Goal: Task Accomplishment & Management: Complete application form

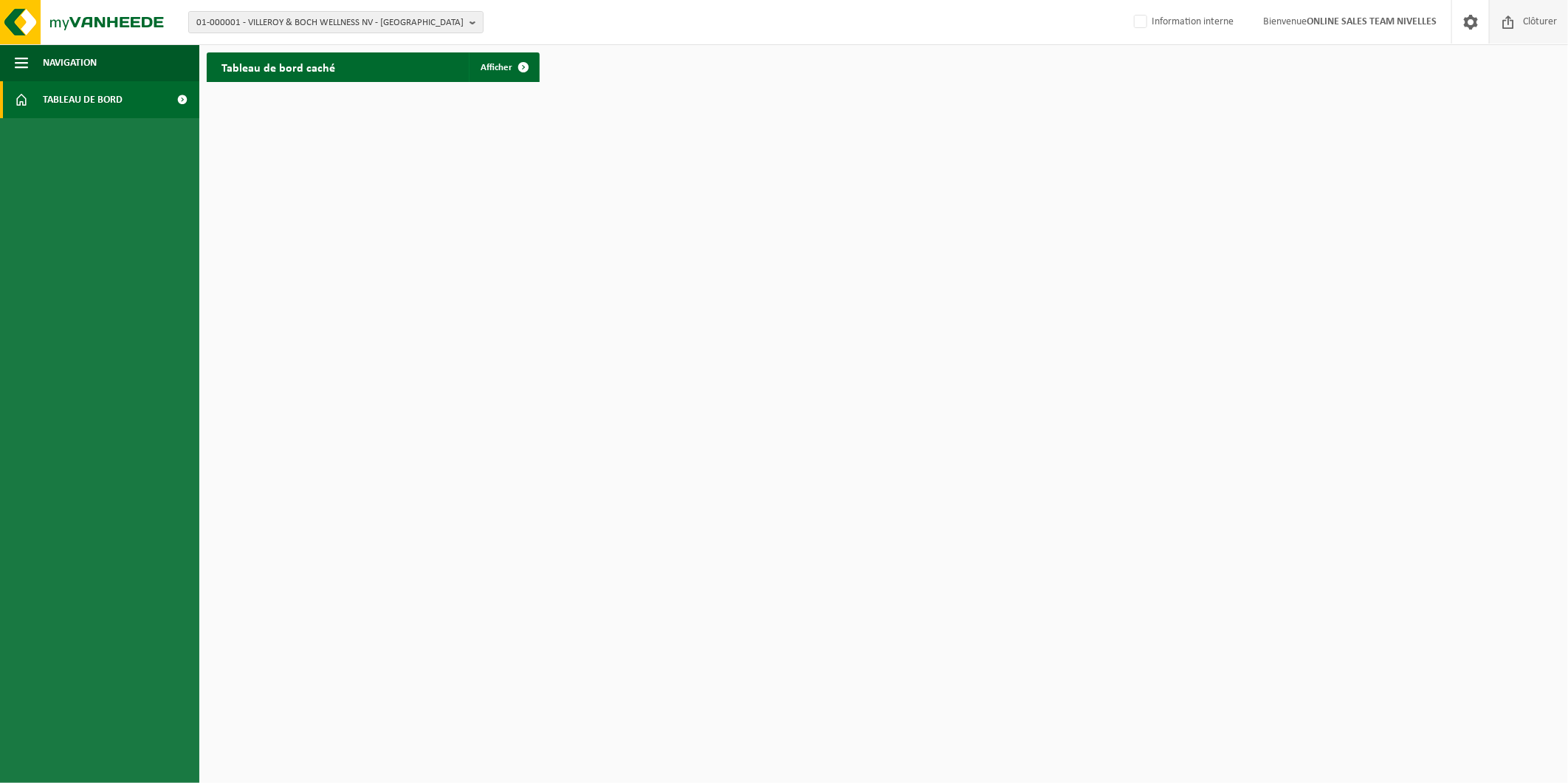
click at [1524, 20] on span "Clôturer" at bounding box center [1540, 22] width 41 height 43
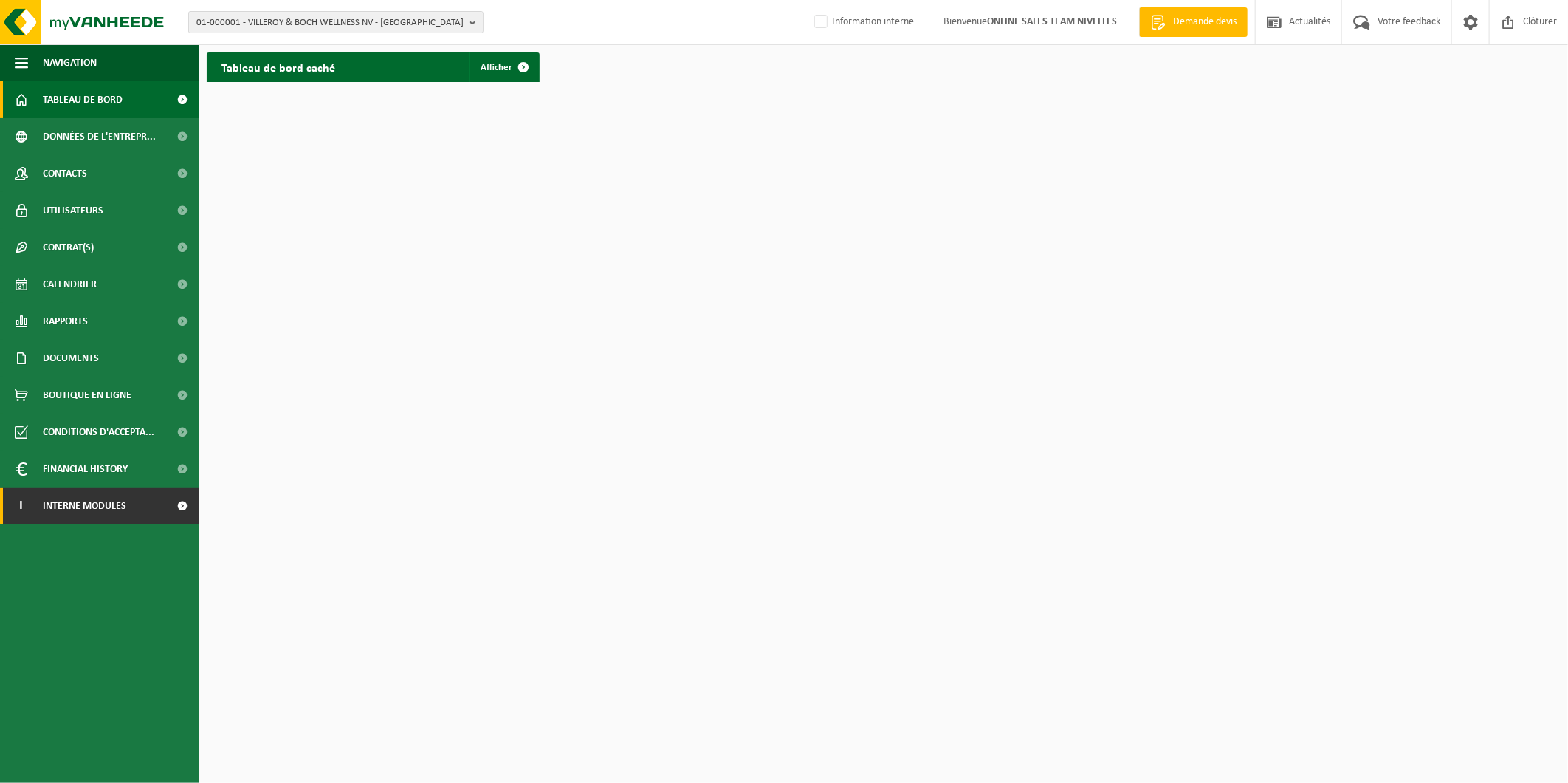
click at [166, 506] on span at bounding box center [182, 505] width 33 height 37
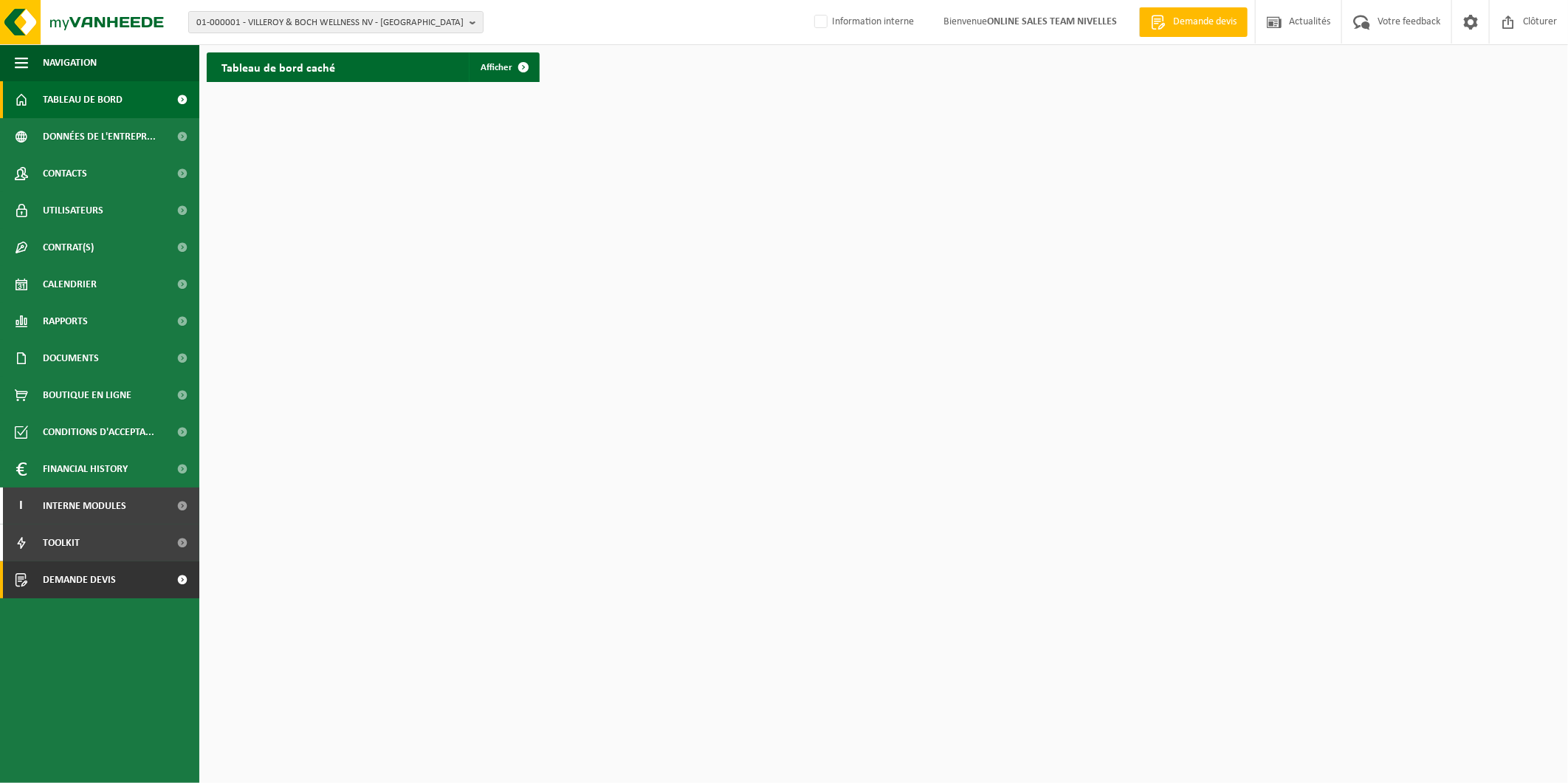
click at [131, 565] on link "Demande devis" at bounding box center [99, 579] width 199 height 37
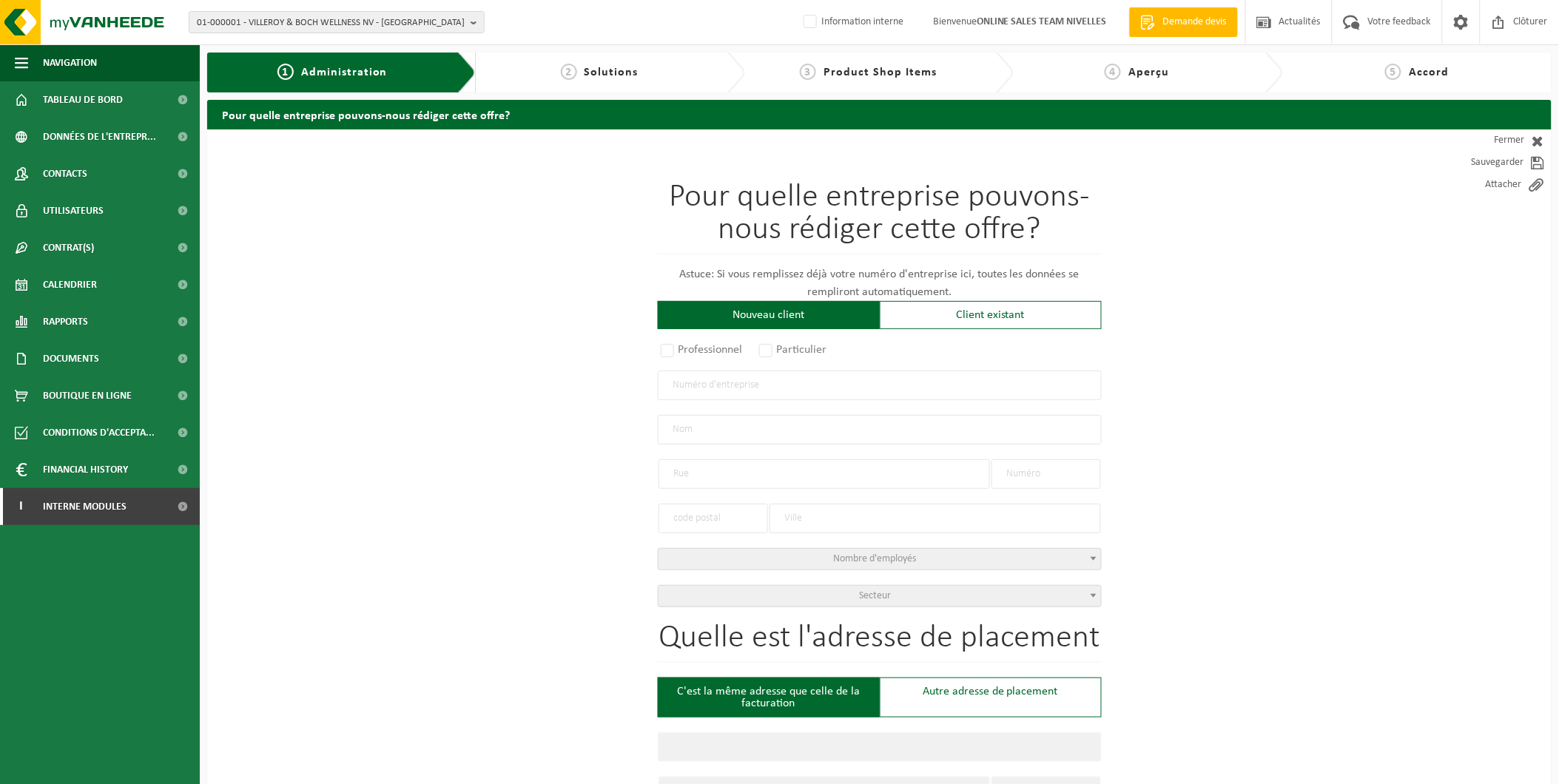
click at [755, 387] on input "text" at bounding box center [880, 385] width 444 height 30
type input "0804095851"
radio input "true"
type input "0804095851"
type input "[PERSON_NAME]"
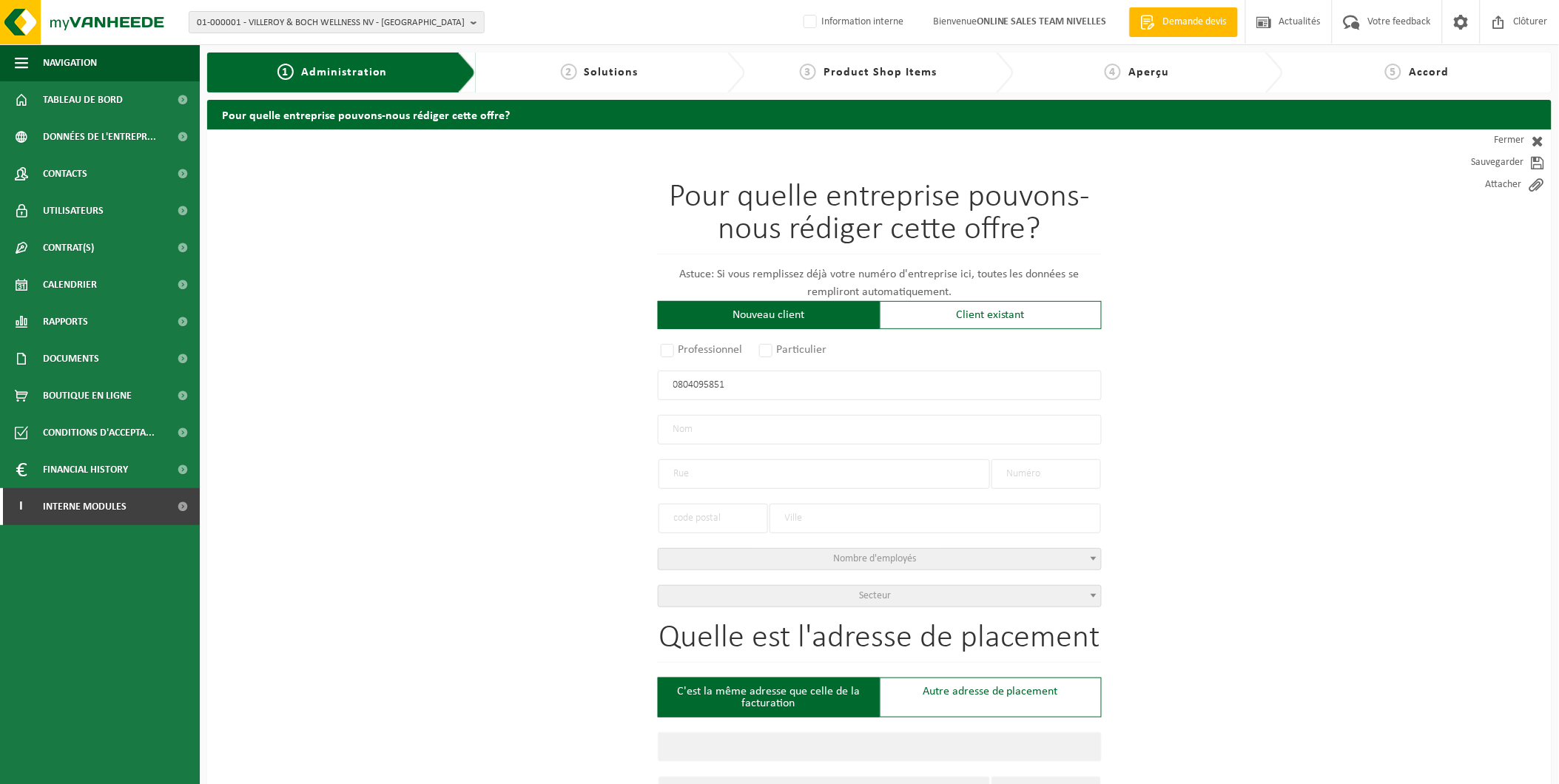
type input "RUE DU BRUGNON (QUE)"
type input "21"
type input "7972"
type input "BELOEIL"
select select "D"
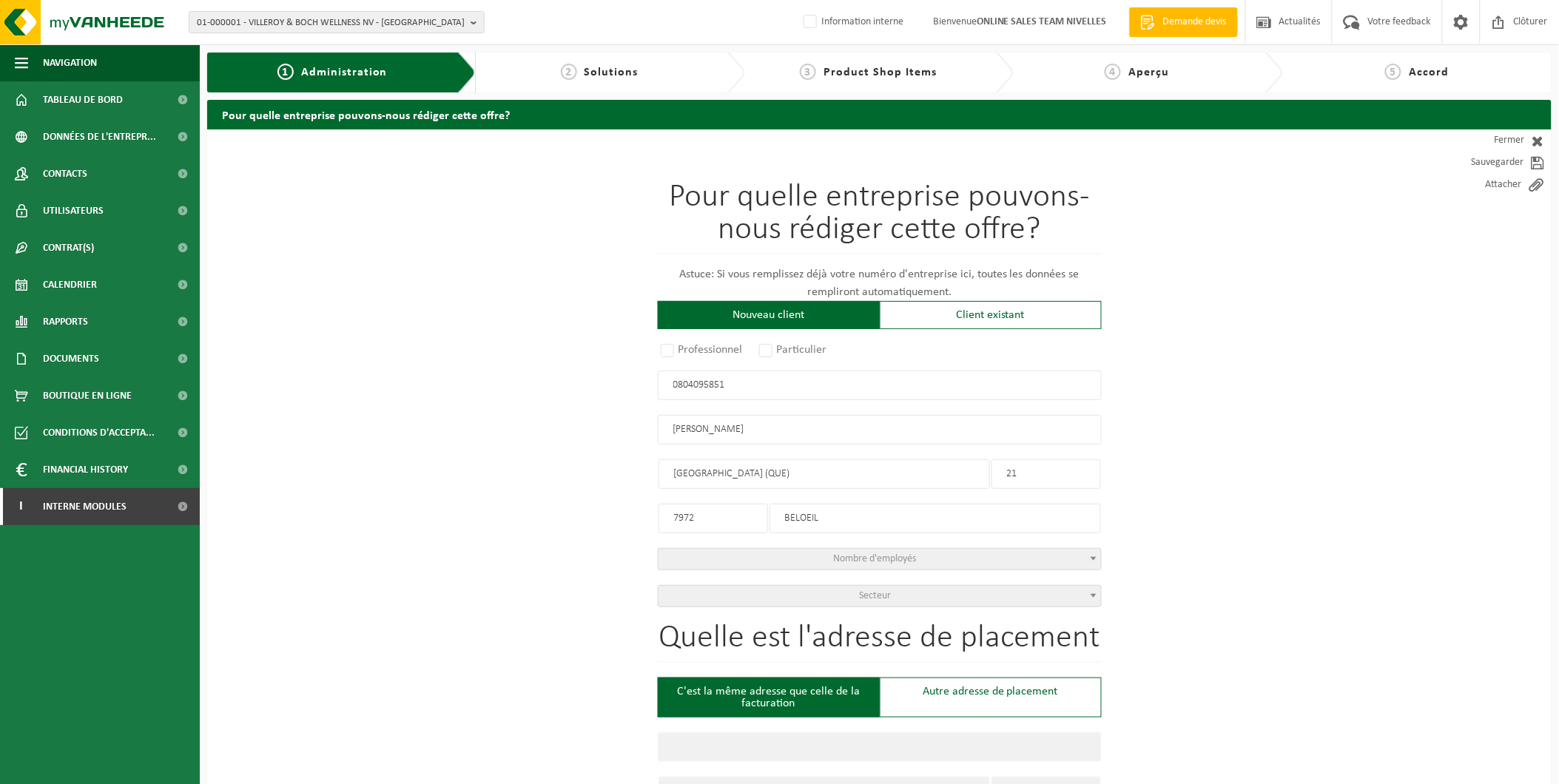
select select "NACE_4312"
type input "[PERSON_NAME]"
type input "RUE DU BRUGNON (QUE)"
type input "21"
type input "7972"
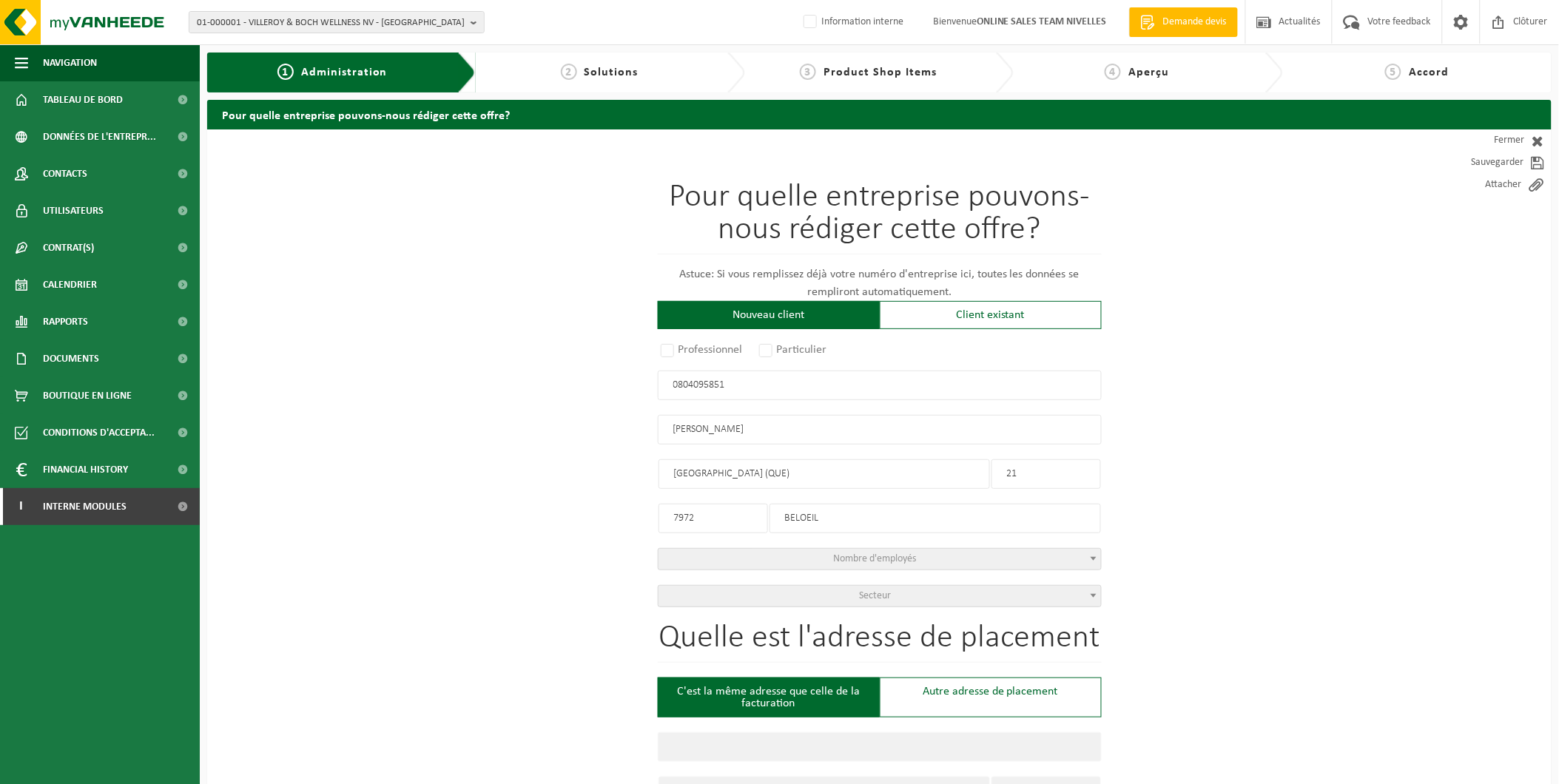
type input "BELOEIL"
type input "2347273504"
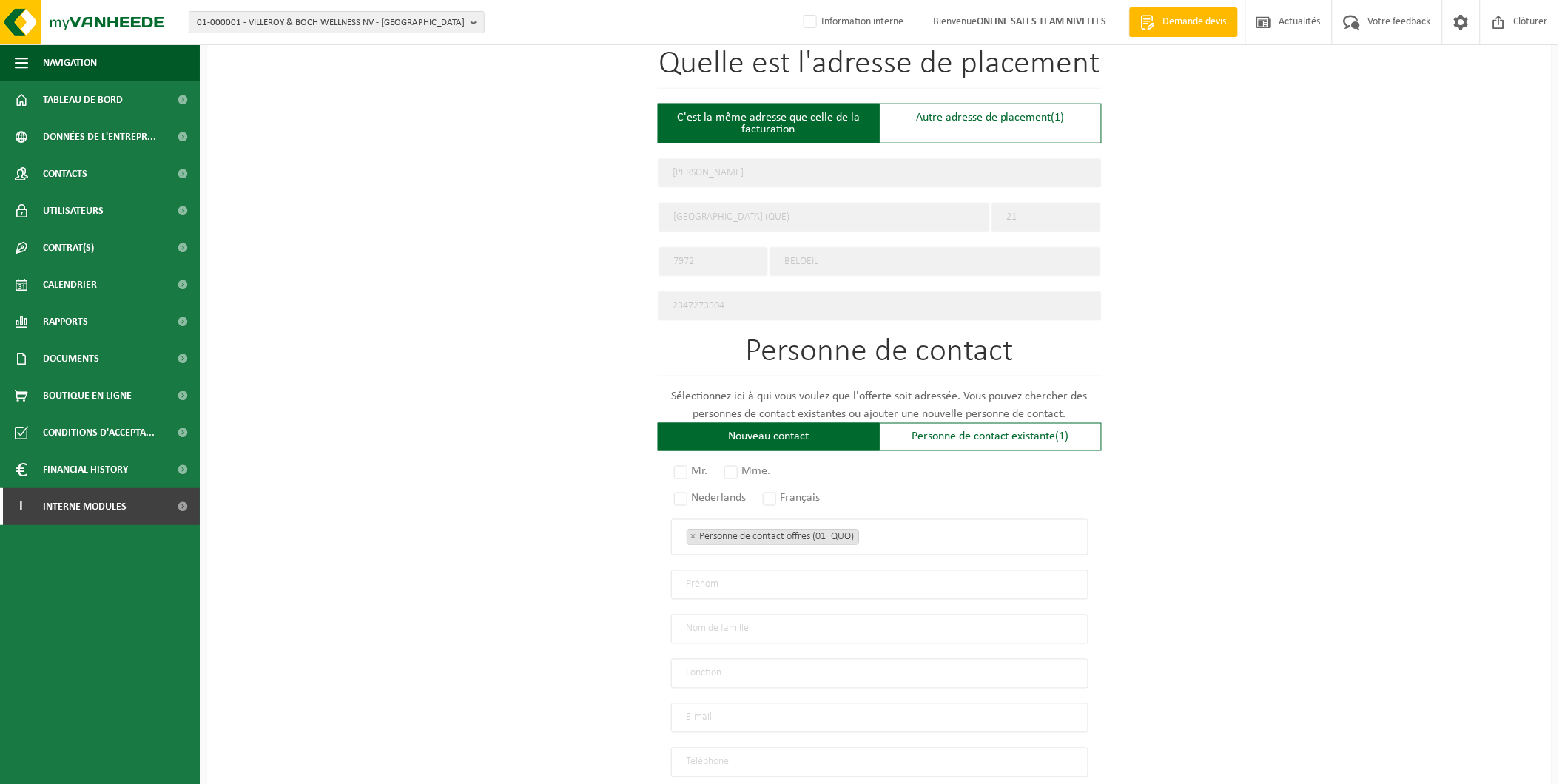
scroll to position [575, 0]
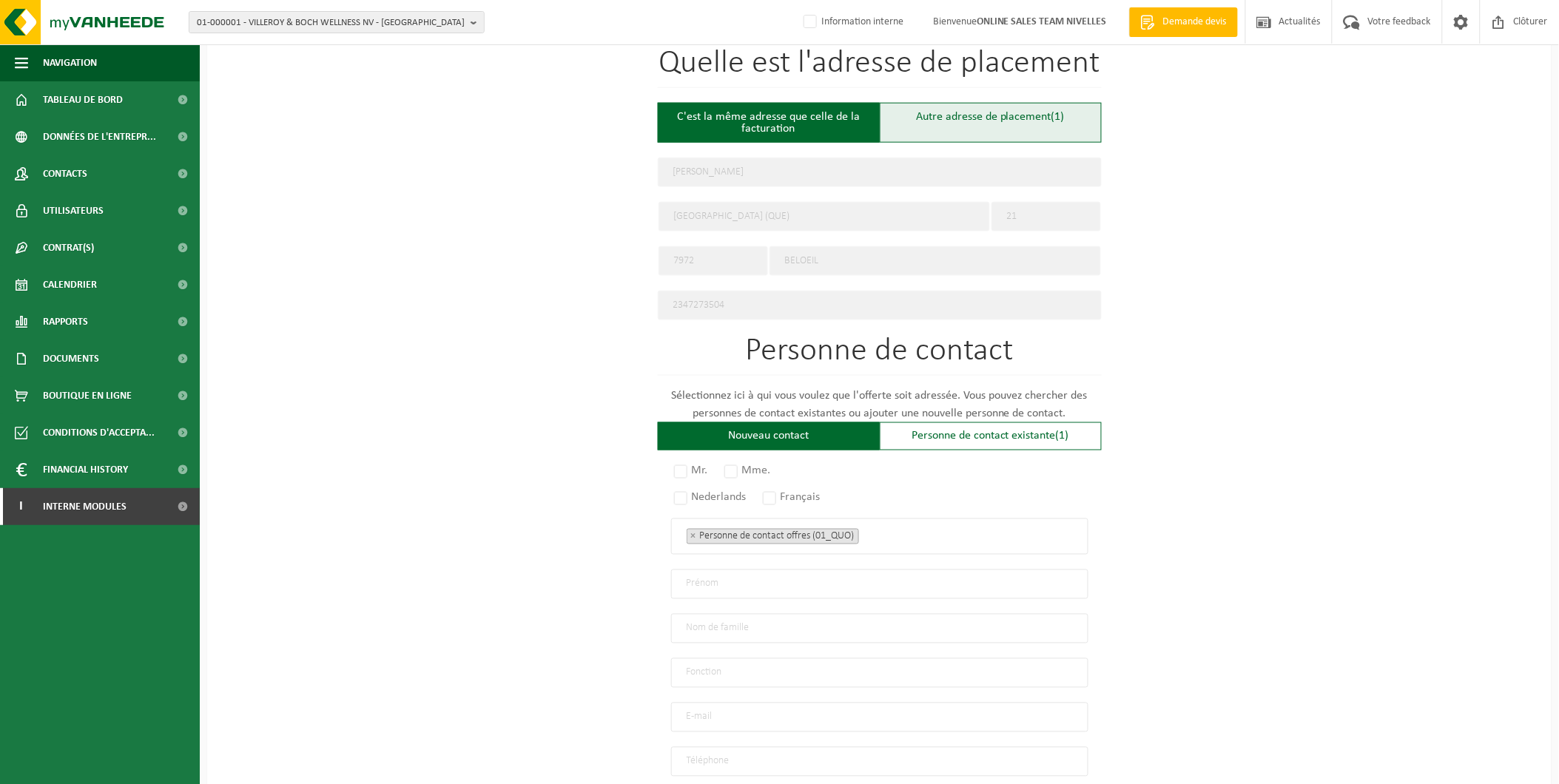
type input "0804095851"
click at [988, 113] on div "Autre adresse de placement (1)" at bounding box center [991, 123] width 222 height 40
type input "Chantier -"
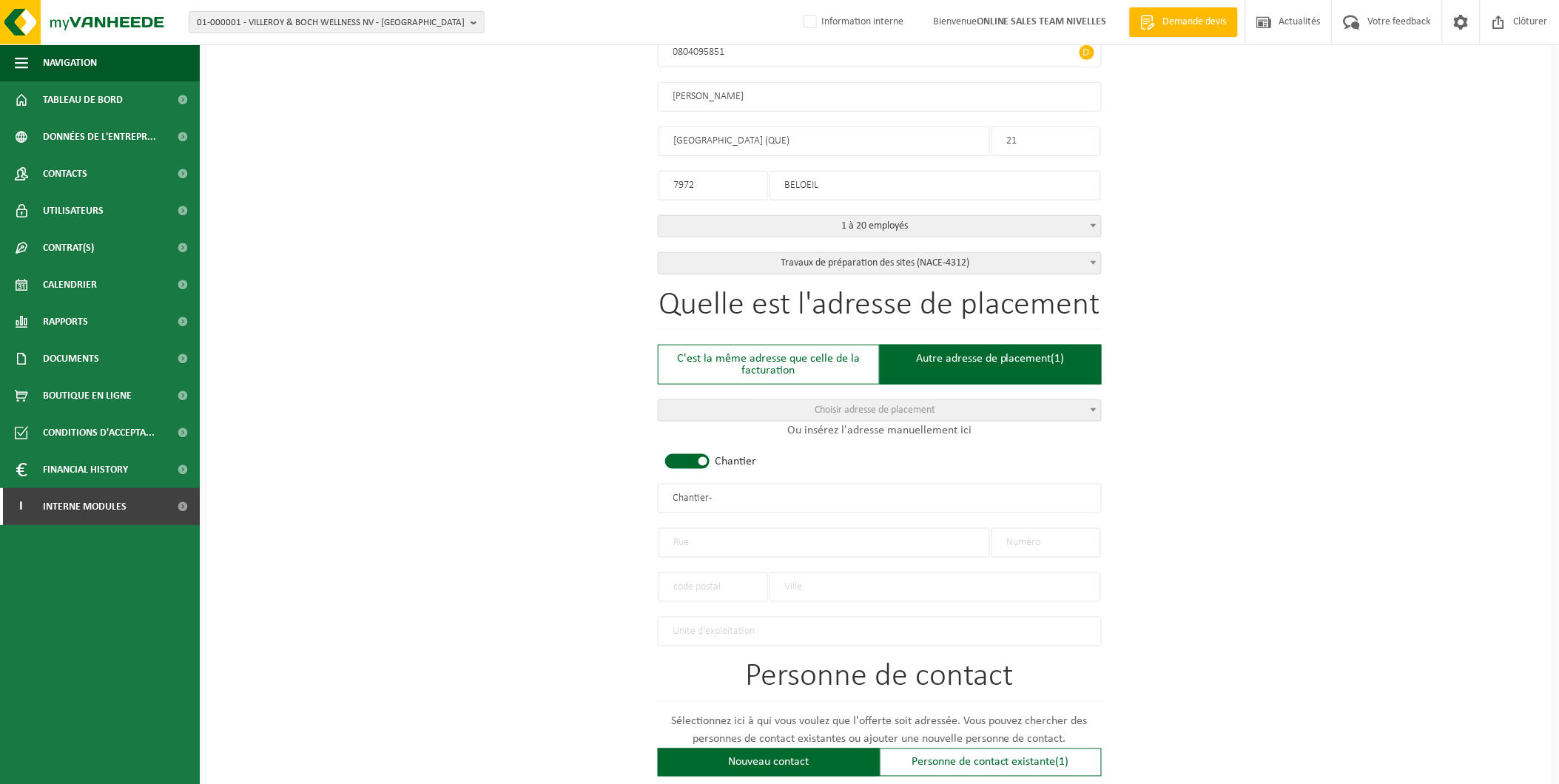
scroll to position [328, 0]
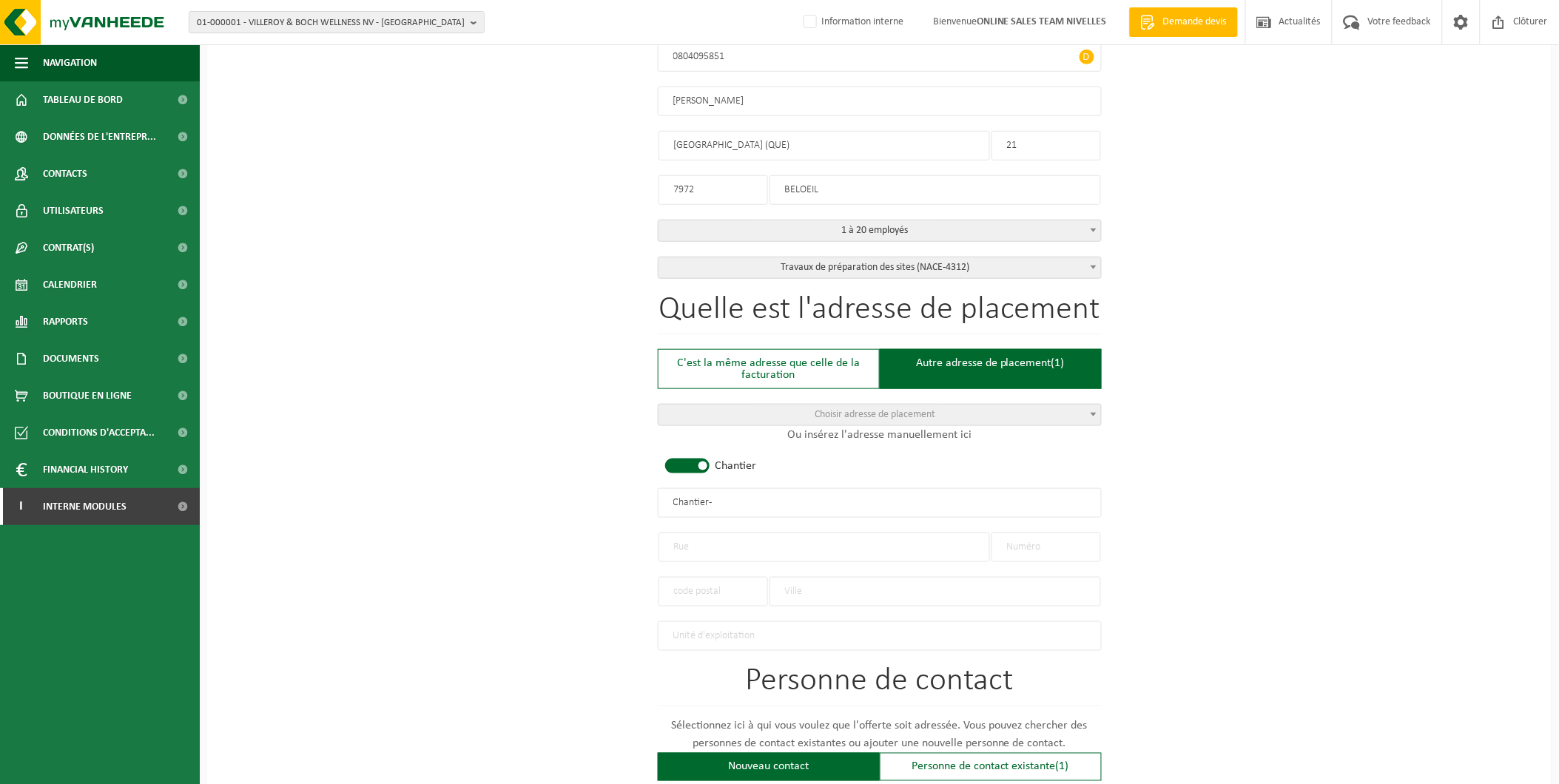
drag, startPoint x: 741, startPoint y: 496, endPoint x: 620, endPoint y: 505, distance: 121.3
click at [620, 504] on div "Pour quelle entreprise pouvons-nous rédiger cette offre? Astuce: Si vous rempli…" at bounding box center [879, 518] width 1344 height 1435
click at [720, 548] on input "text" at bounding box center [824, 547] width 331 height 30
type input "Clos du triton"
type input "4"
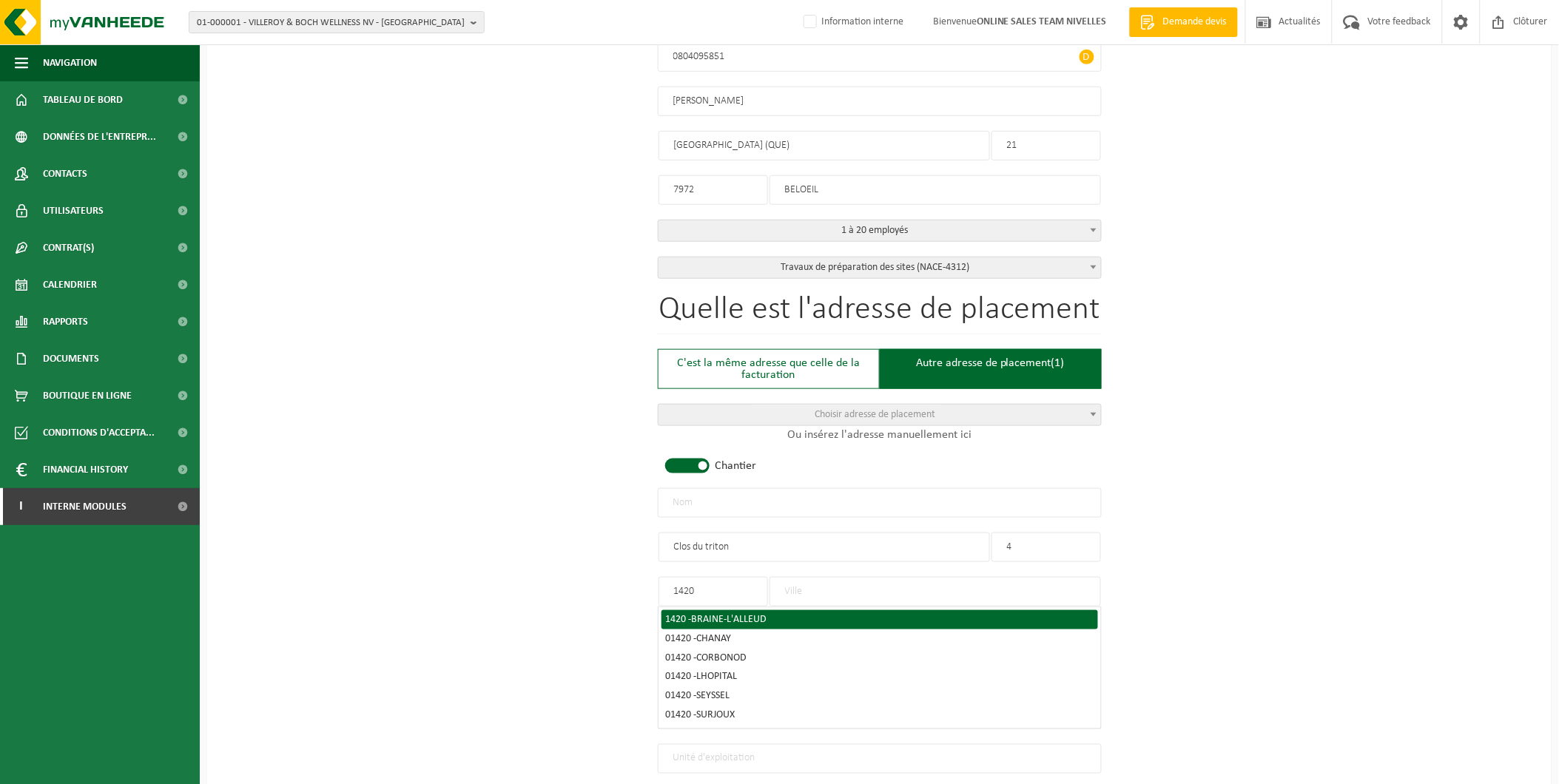
type input "1420"
click at [700, 617] on span "BRAINE-L'ALLEUD" at bounding box center [729, 619] width 76 height 11
type input "BRAINE-L'ALLEUD"
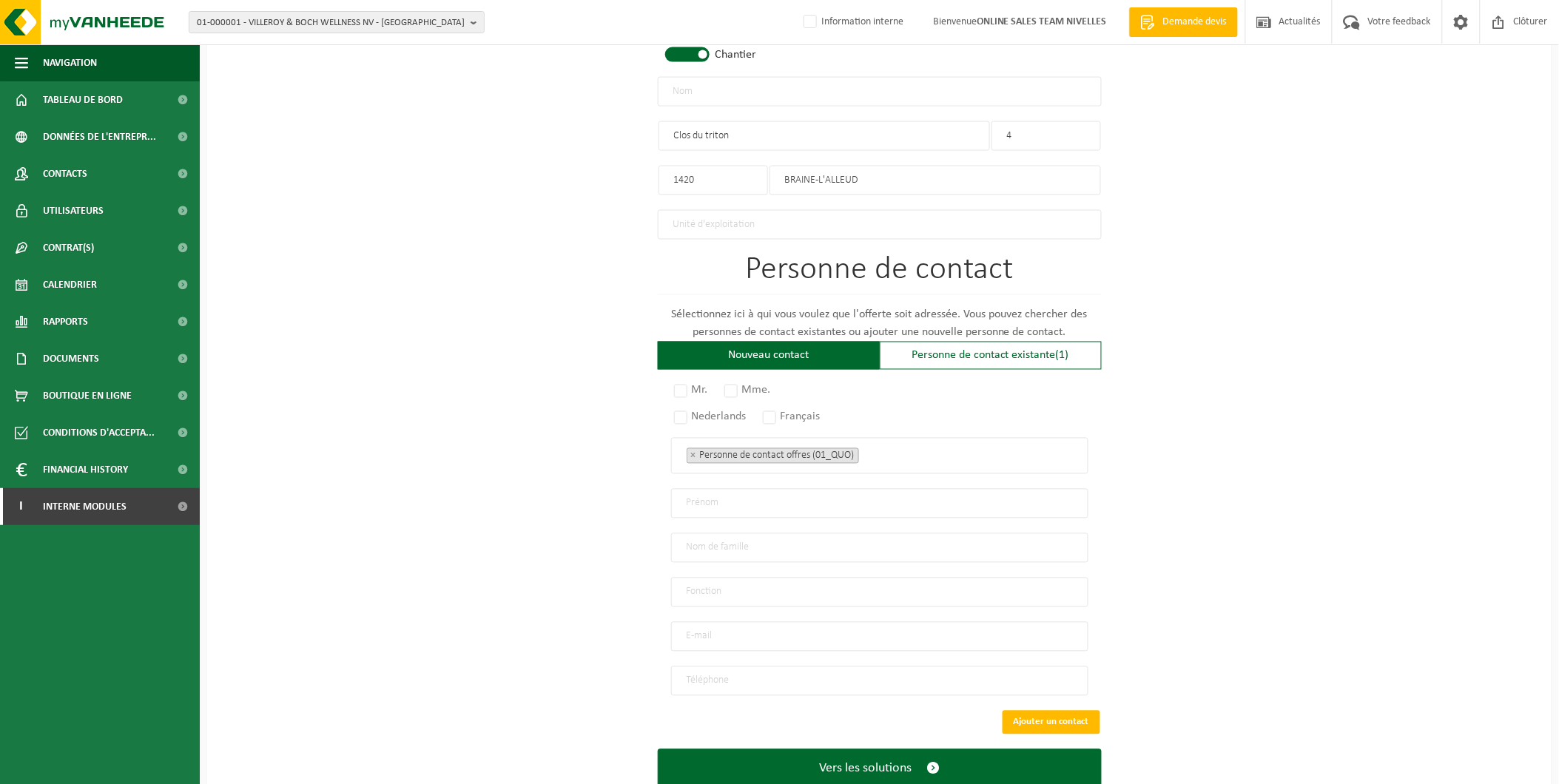
scroll to position [778, 0]
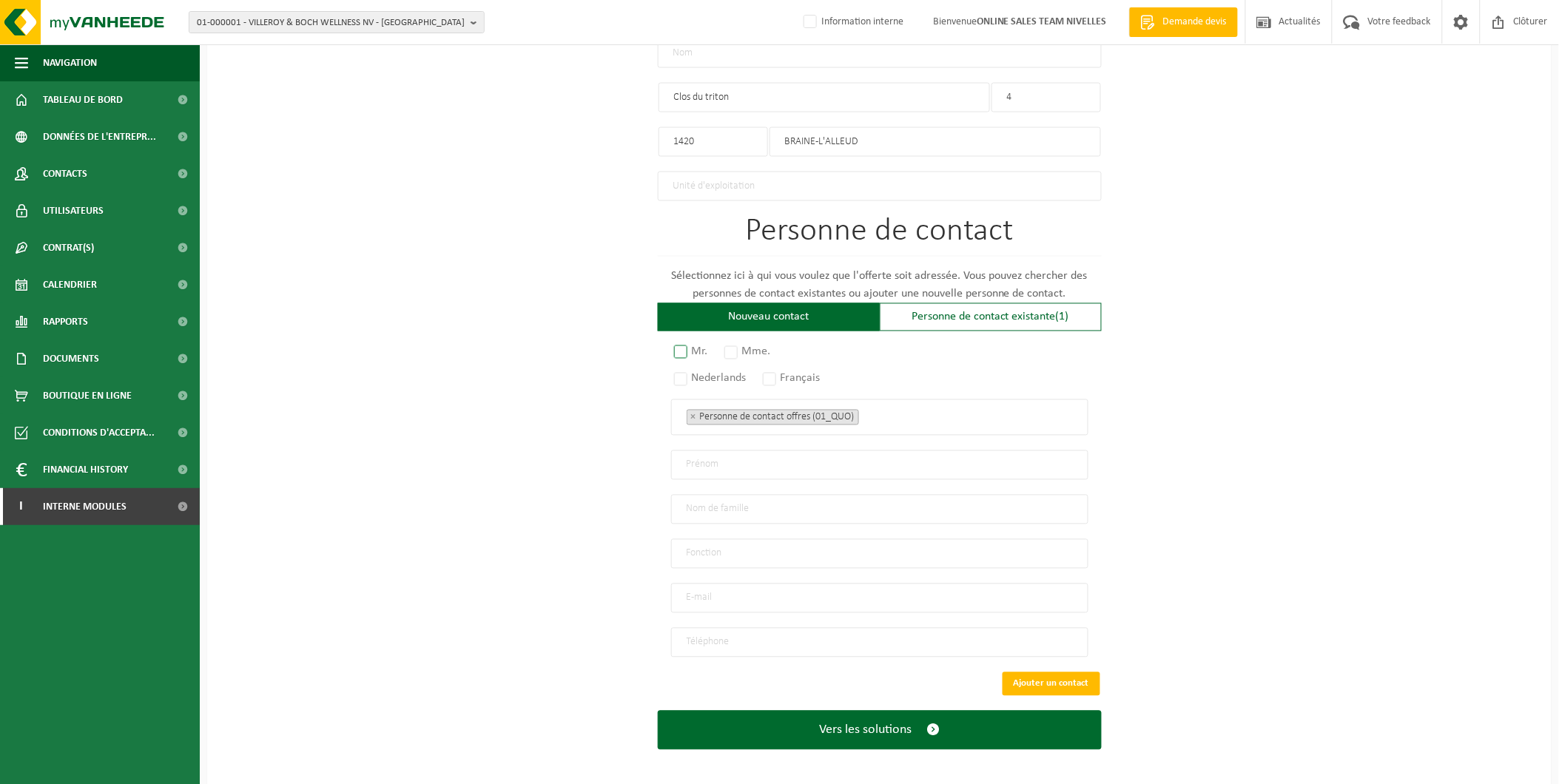
click at [691, 343] on label "Mr." at bounding box center [691, 352] width 42 height 21
radio input "true"
click at [784, 375] on label "Français" at bounding box center [793, 378] width 65 height 21
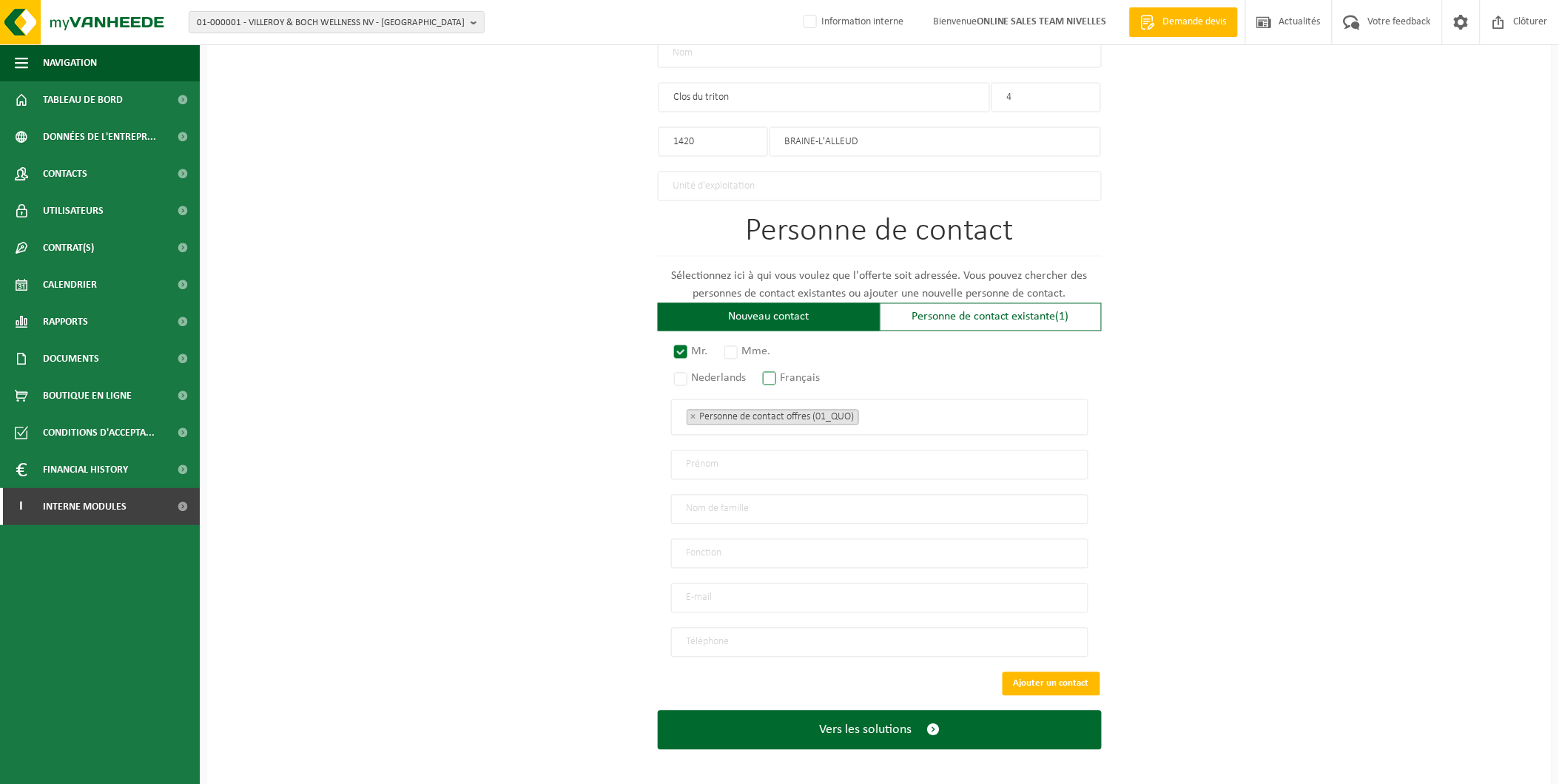
radio input "true"
click at [712, 595] on input "email" at bounding box center [879, 598] width 417 height 30
type input "florentdemartin123@gmail.com"
click at [737, 639] on input "tel" at bounding box center [879, 642] width 417 height 30
click at [740, 642] on input "tel" at bounding box center [879, 642] width 417 height 30
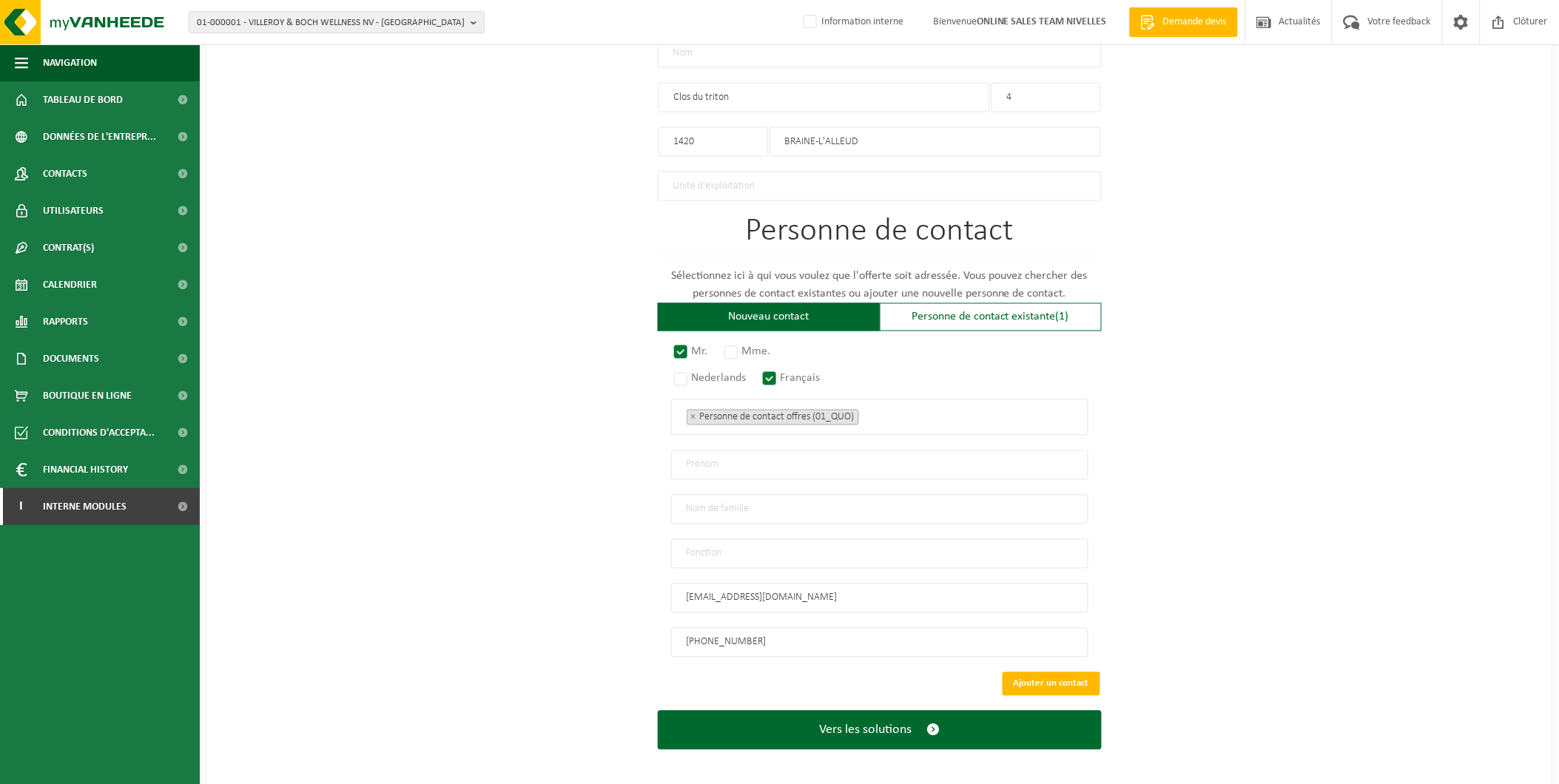
scroll to position [613, 0]
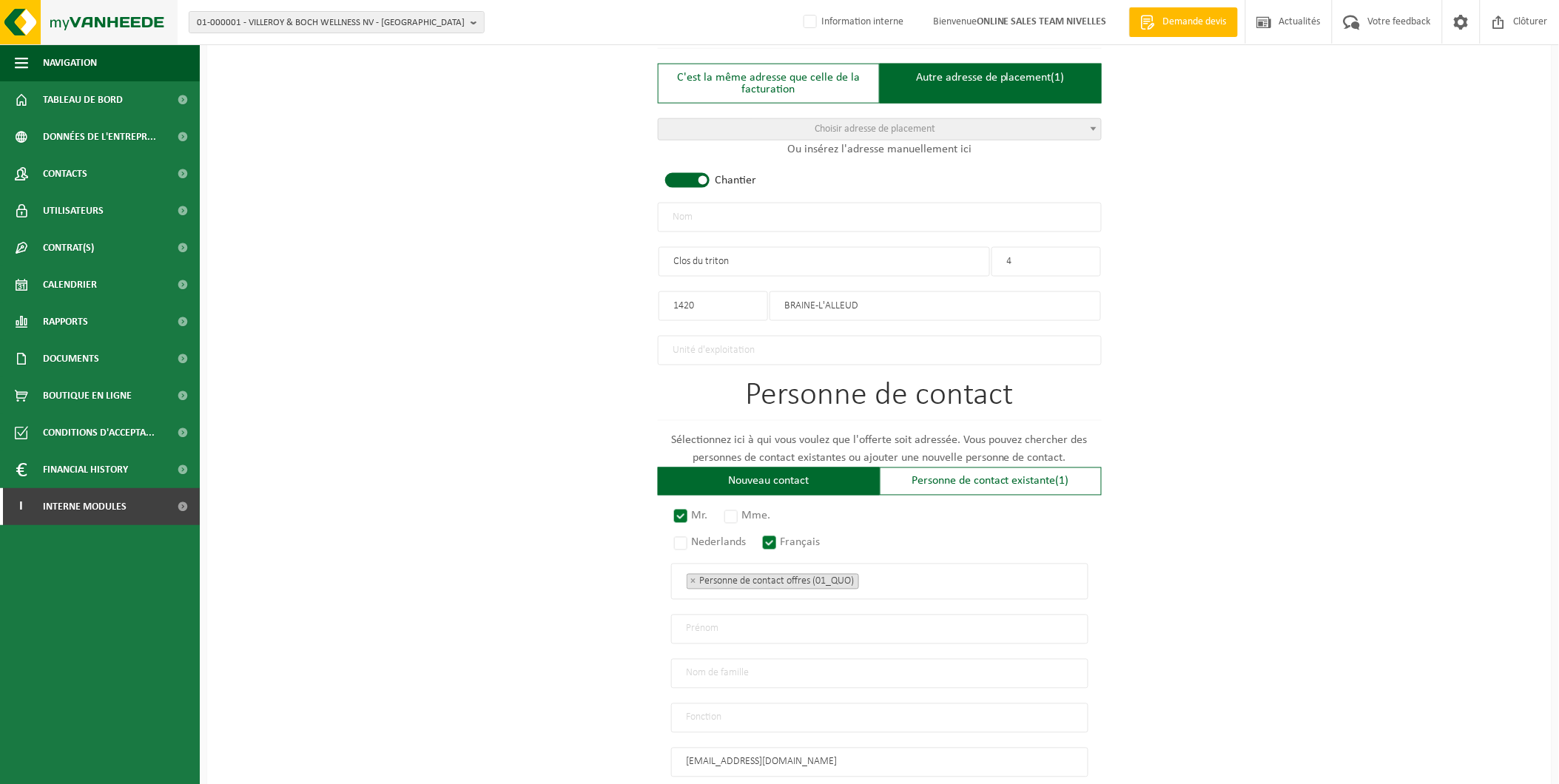
type input "+32 473 75 84 42"
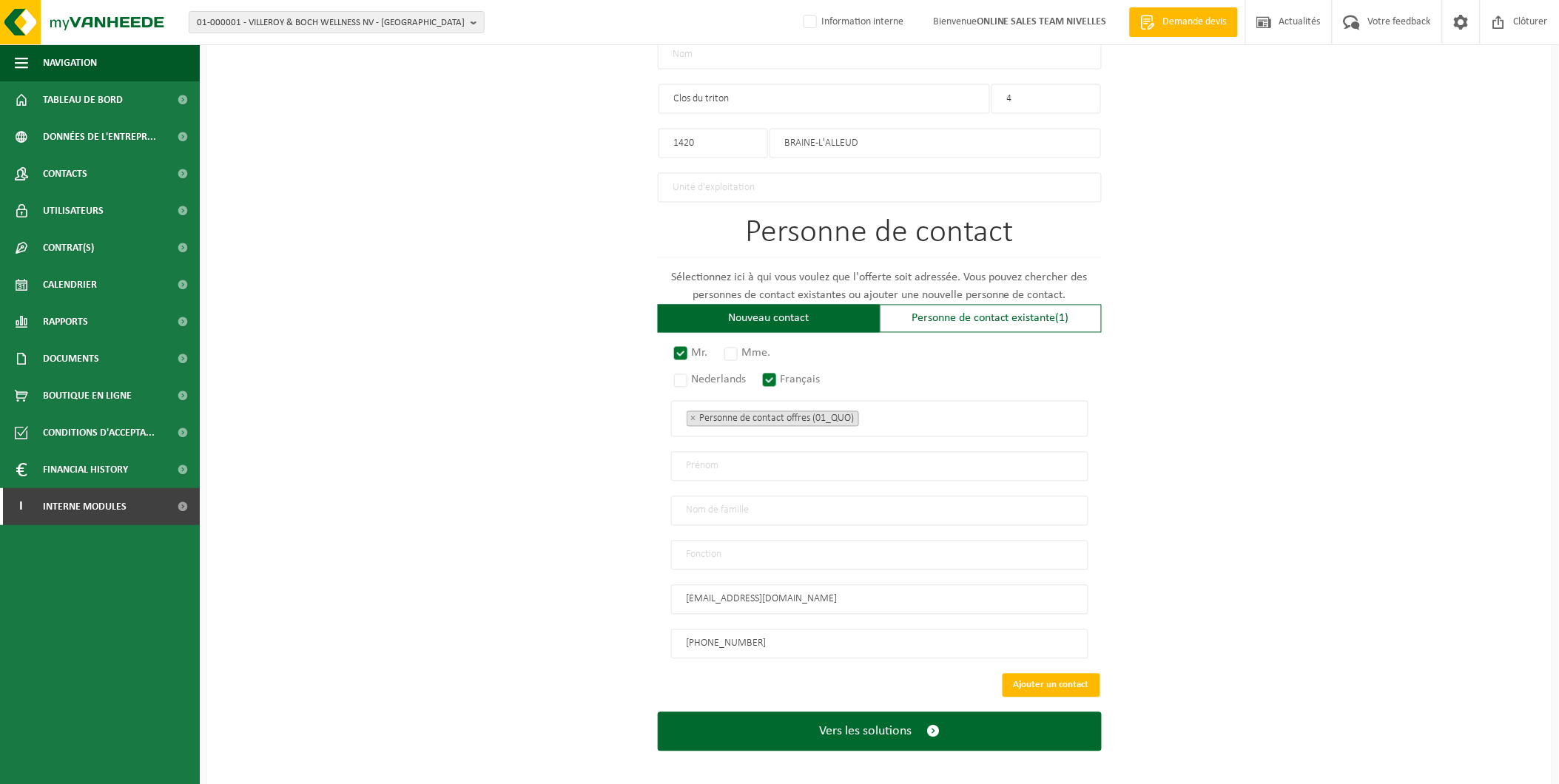
scroll to position [778, 0]
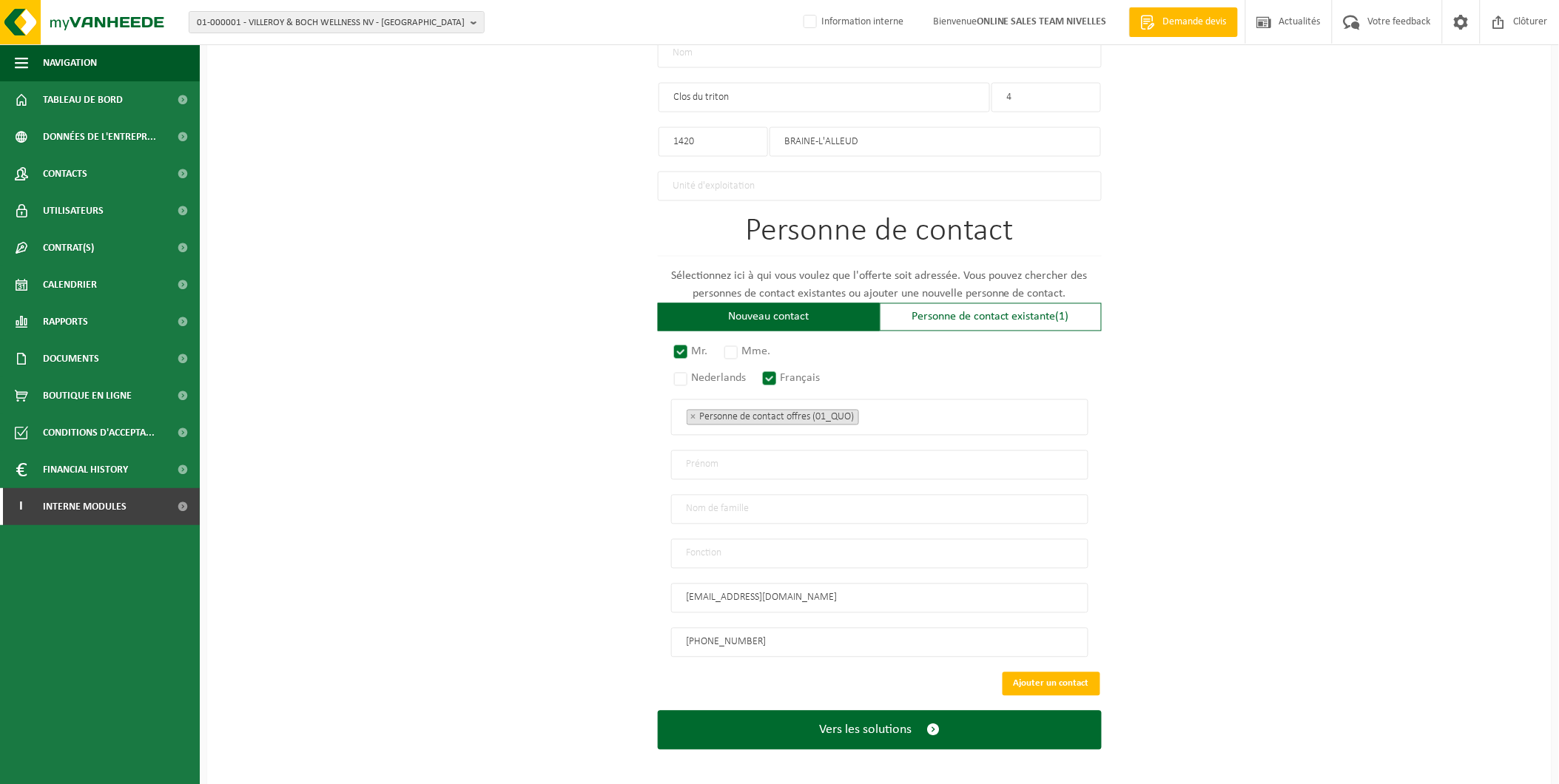
click at [801, 460] on input "text" at bounding box center [879, 465] width 417 height 30
type input "Florent"
type input "L"
type input "Demartin"
click at [746, 548] on input "text" at bounding box center [879, 554] width 417 height 30
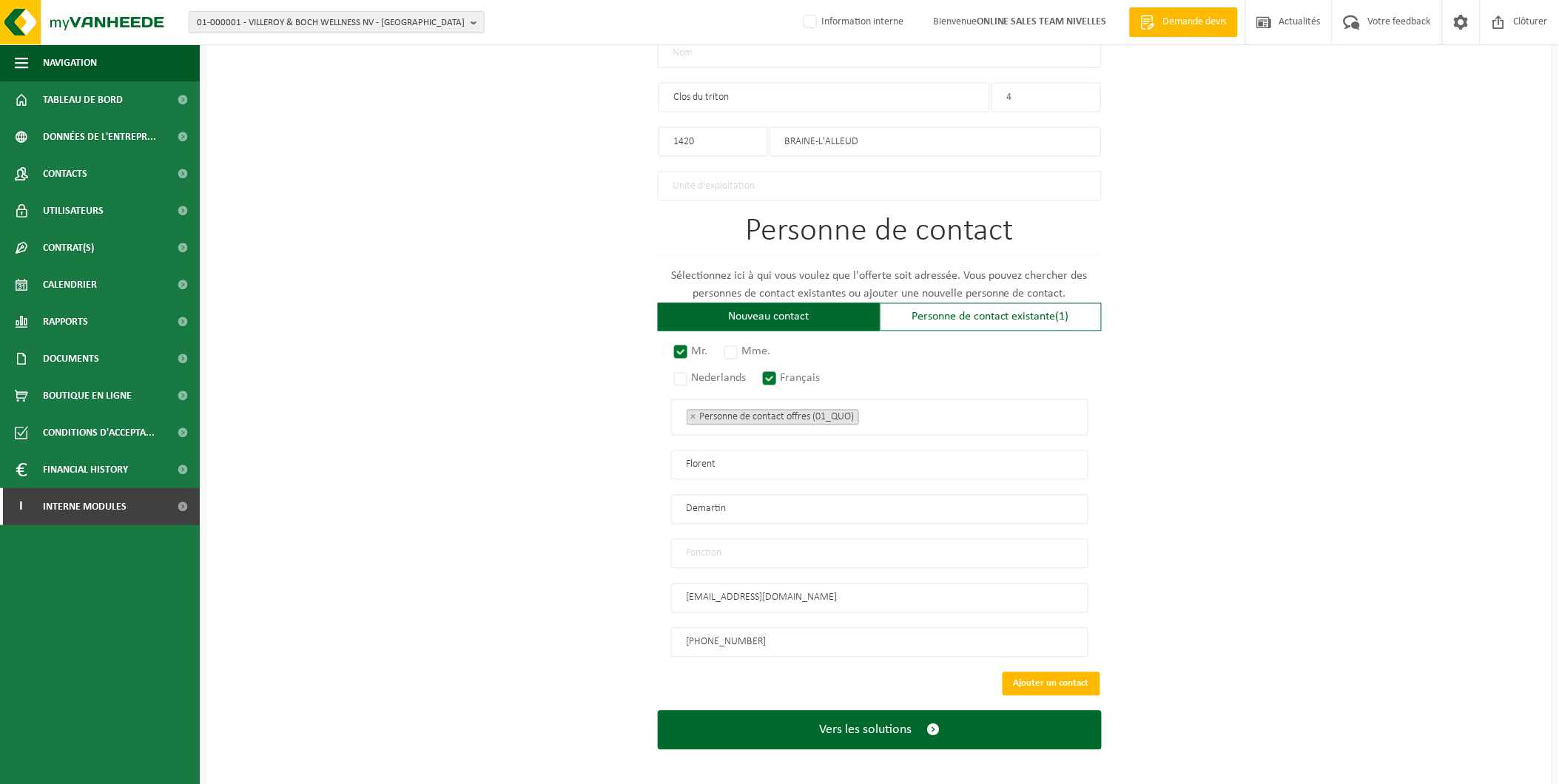
type input "Manager"
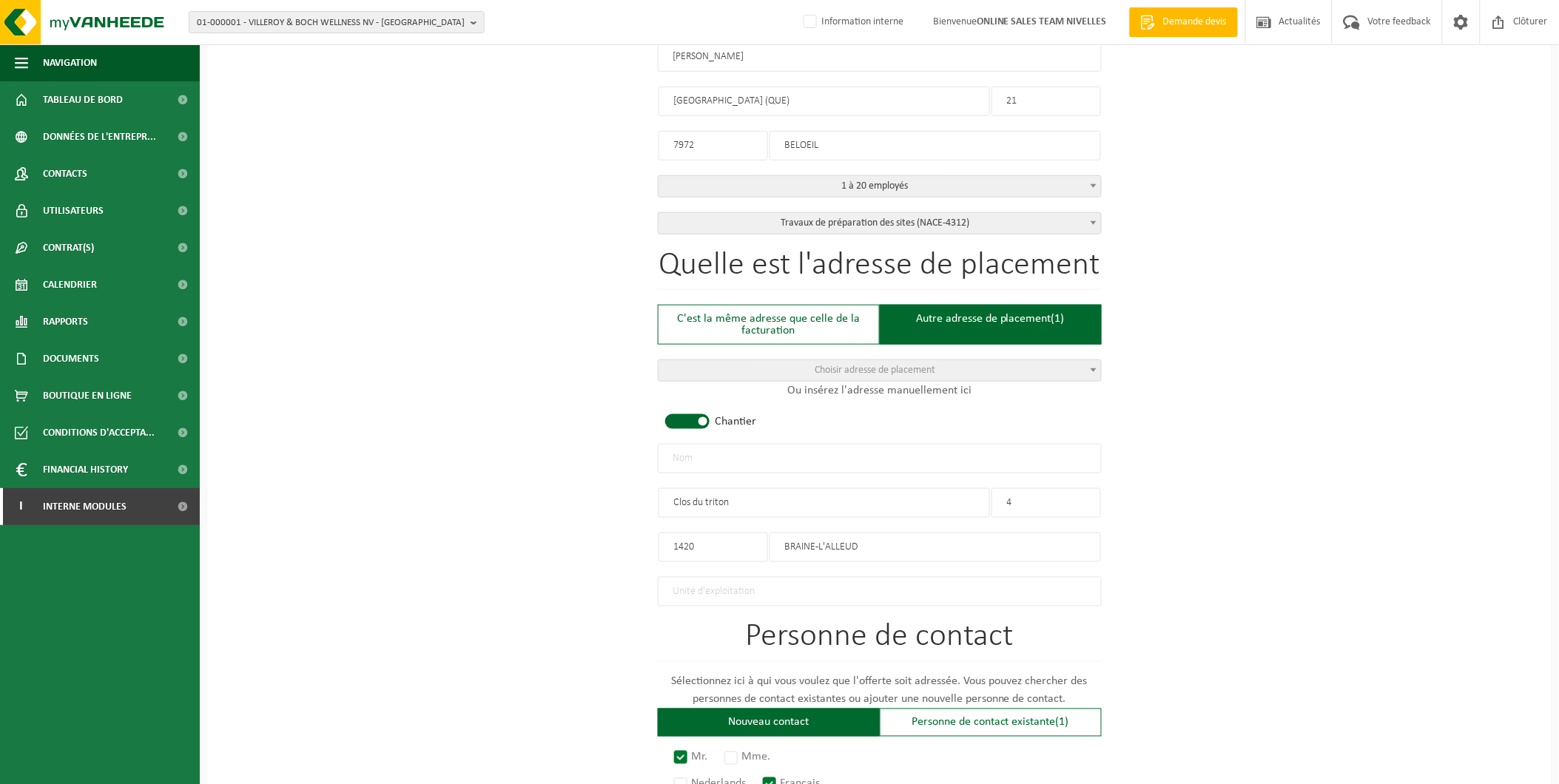
scroll to position [367, 0]
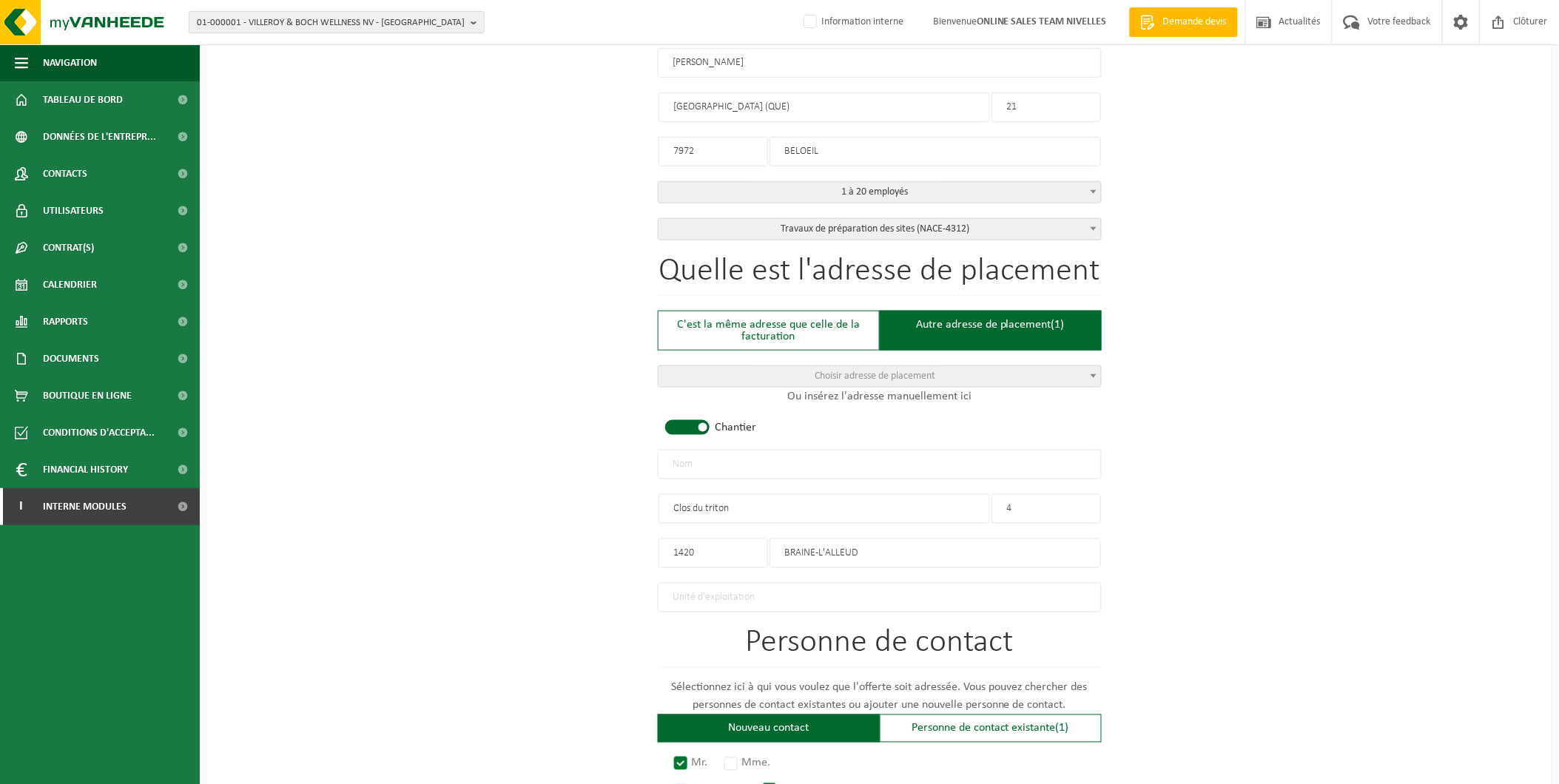
click at [738, 449] on input "text" at bounding box center [880, 464] width 444 height 30
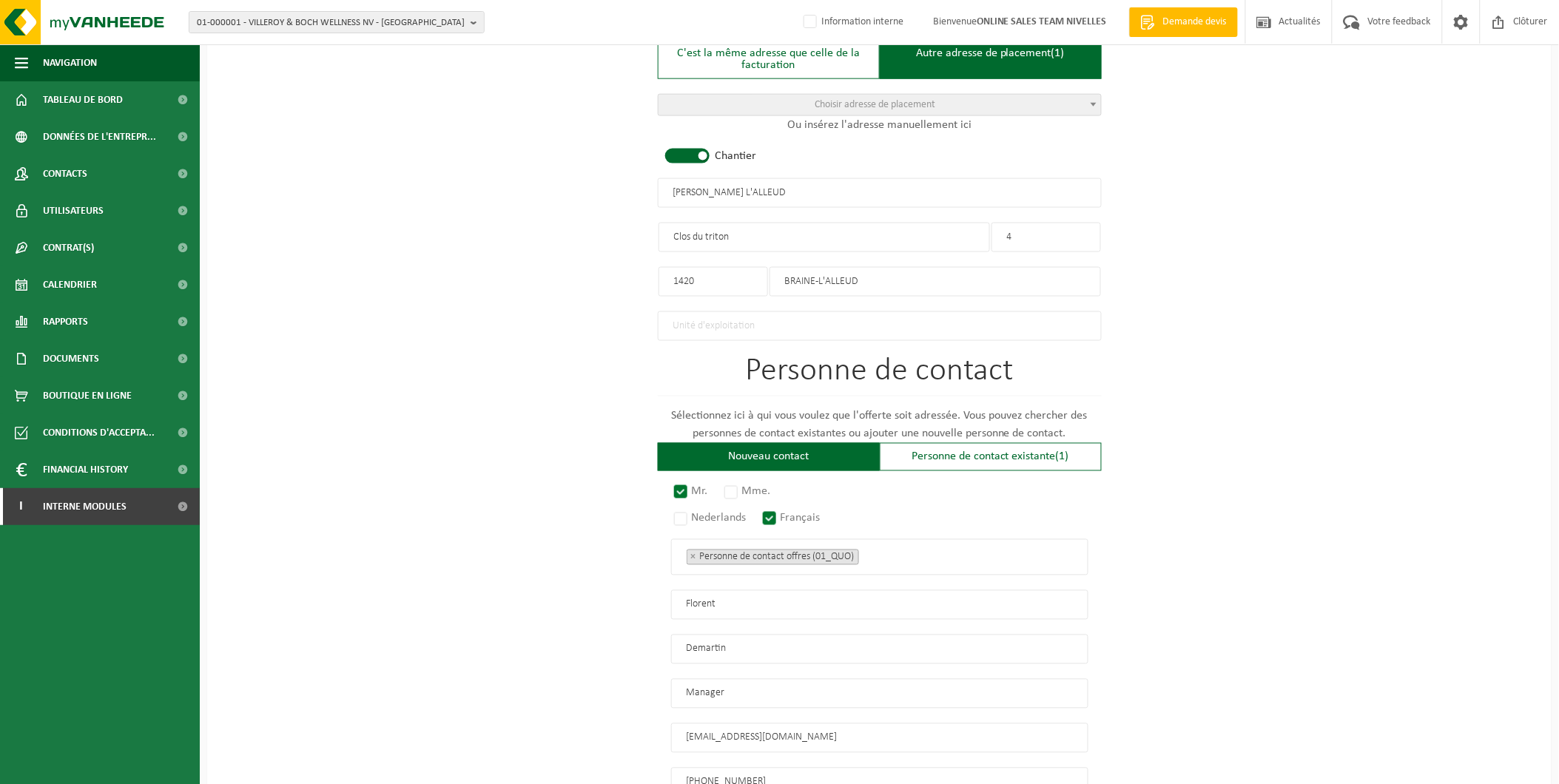
scroll to position [778, 0]
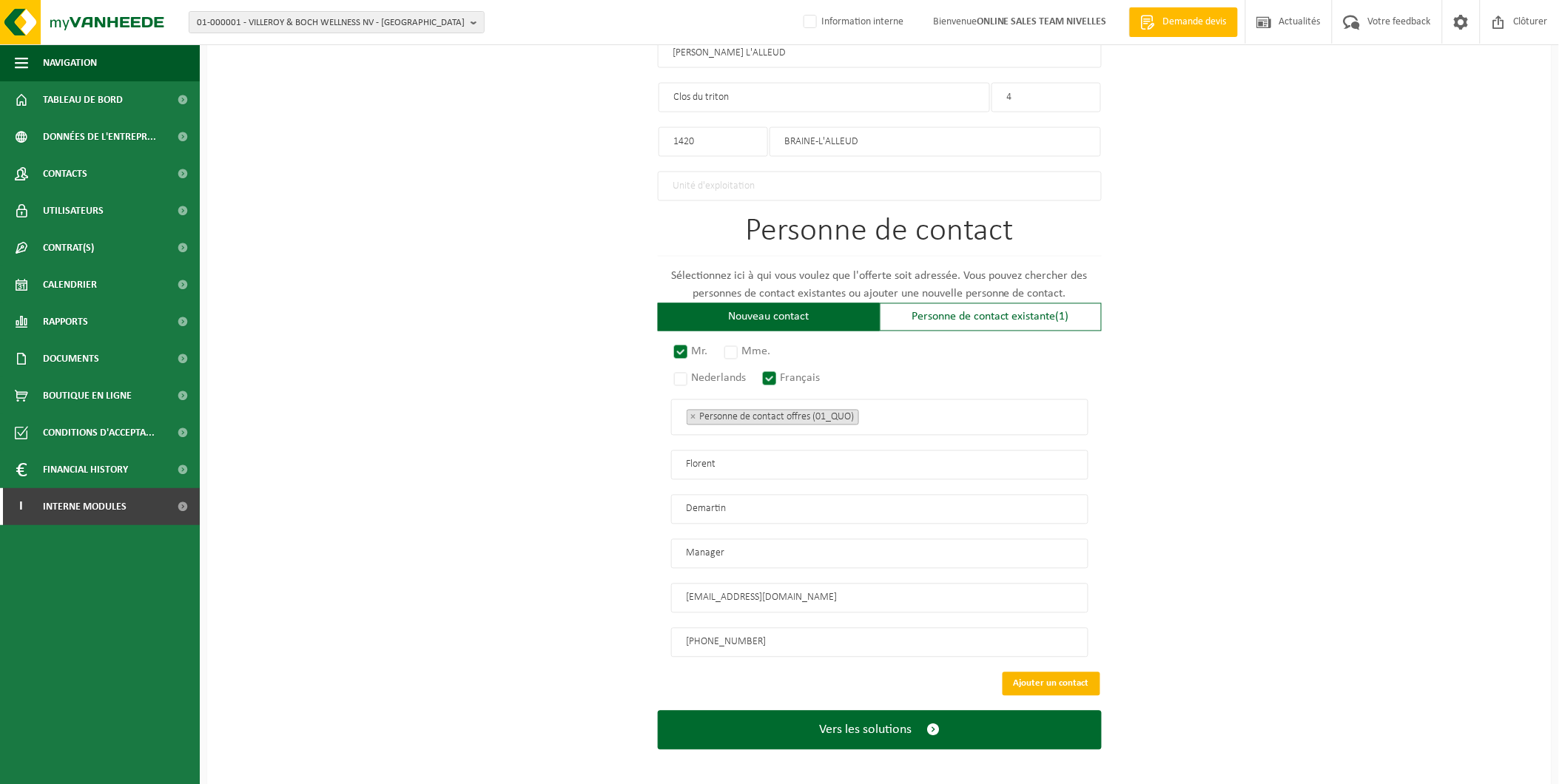
type input "[PERSON_NAME] L'ALLEUD"
drag, startPoint x: 1056, startPoint y: 671, endPoint x: 1047, endPoint y: 675, distance: 9.8
click at [1056, 672] on button "Ajouter un contact" at bounding box center [1052, 684] width 97 height 23
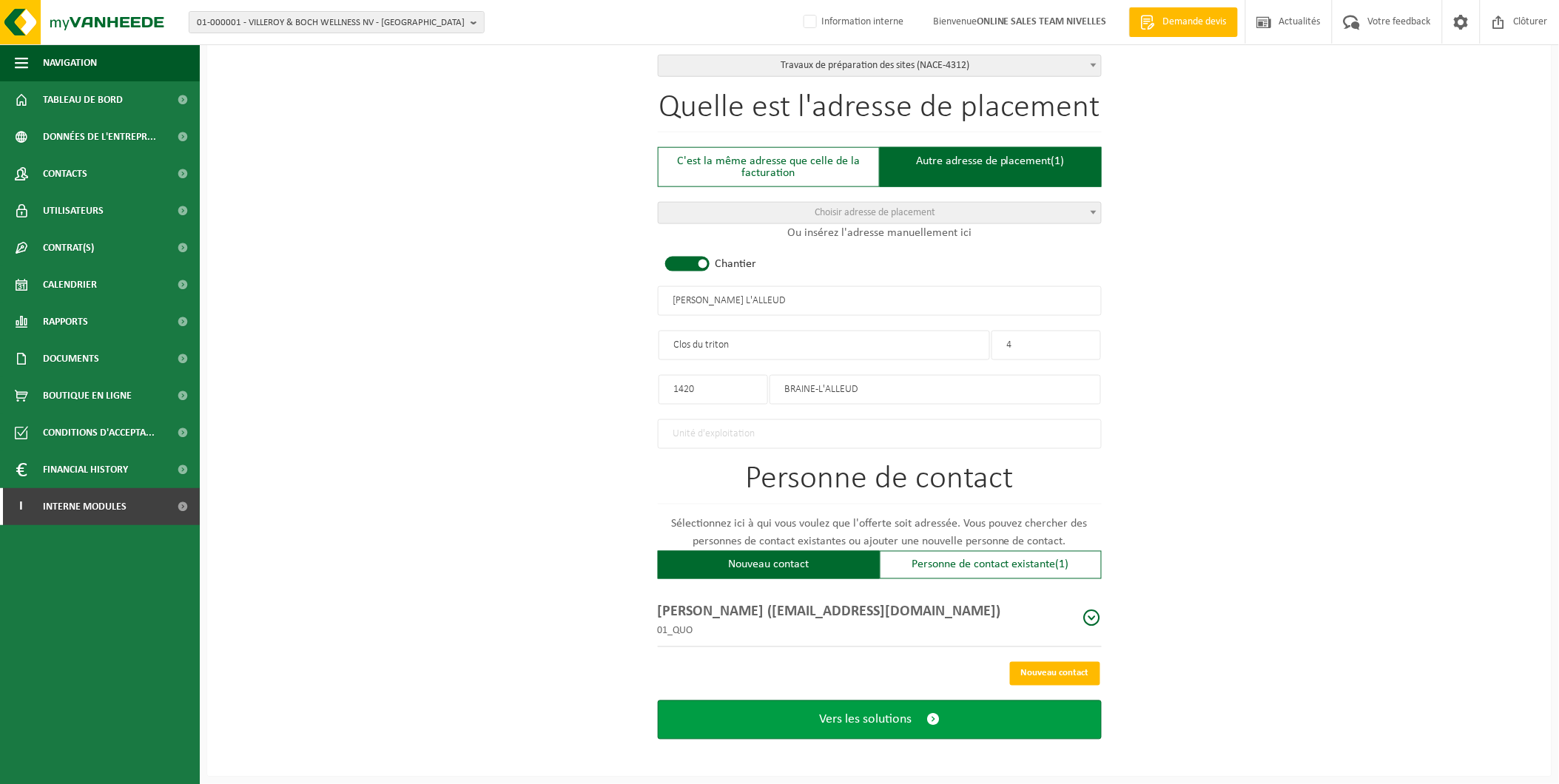
scroll to position [523, 0]
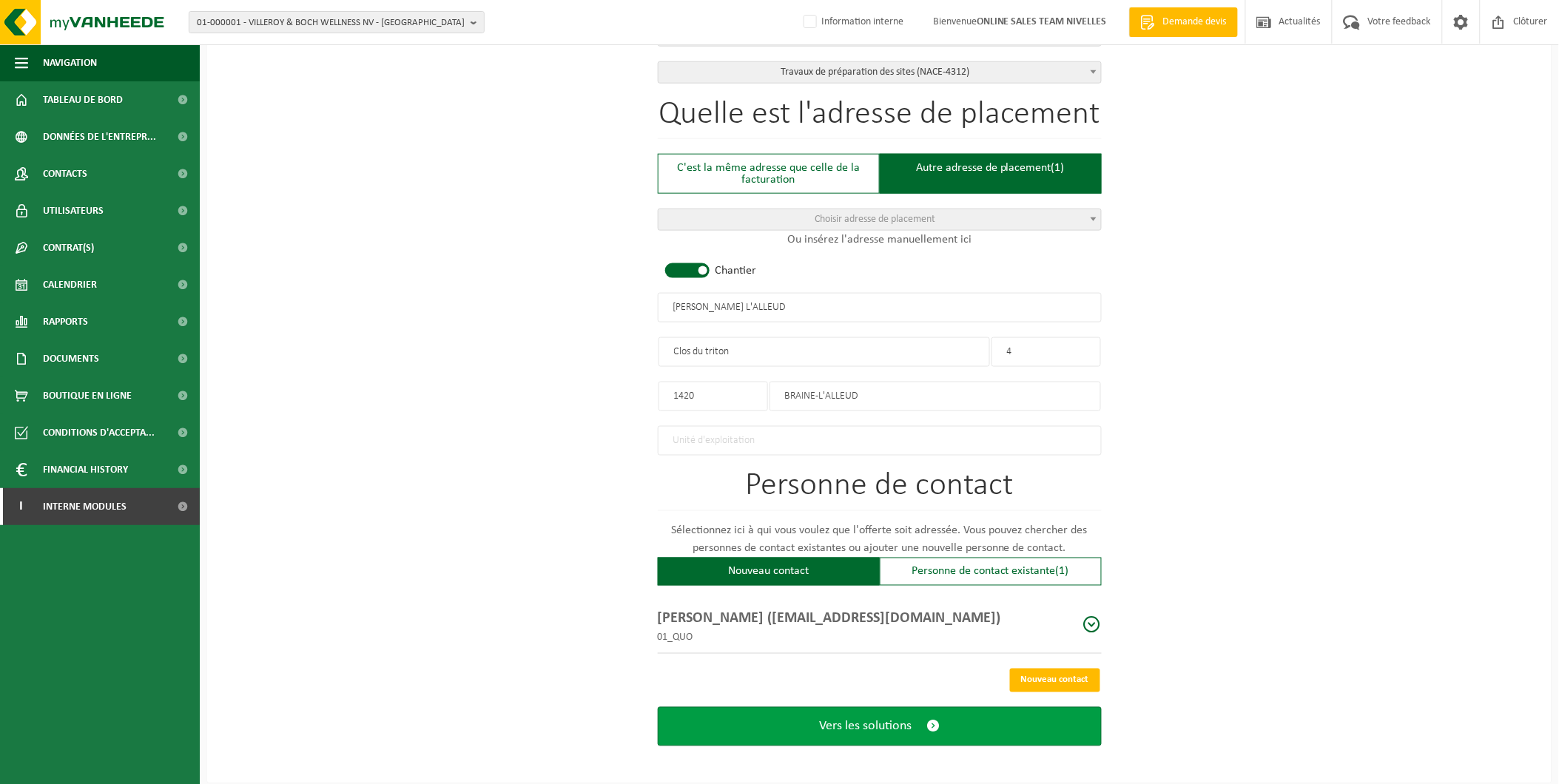
click at [928, 719] on span "submit" at bounding box center [933, 726] width 14 height 15
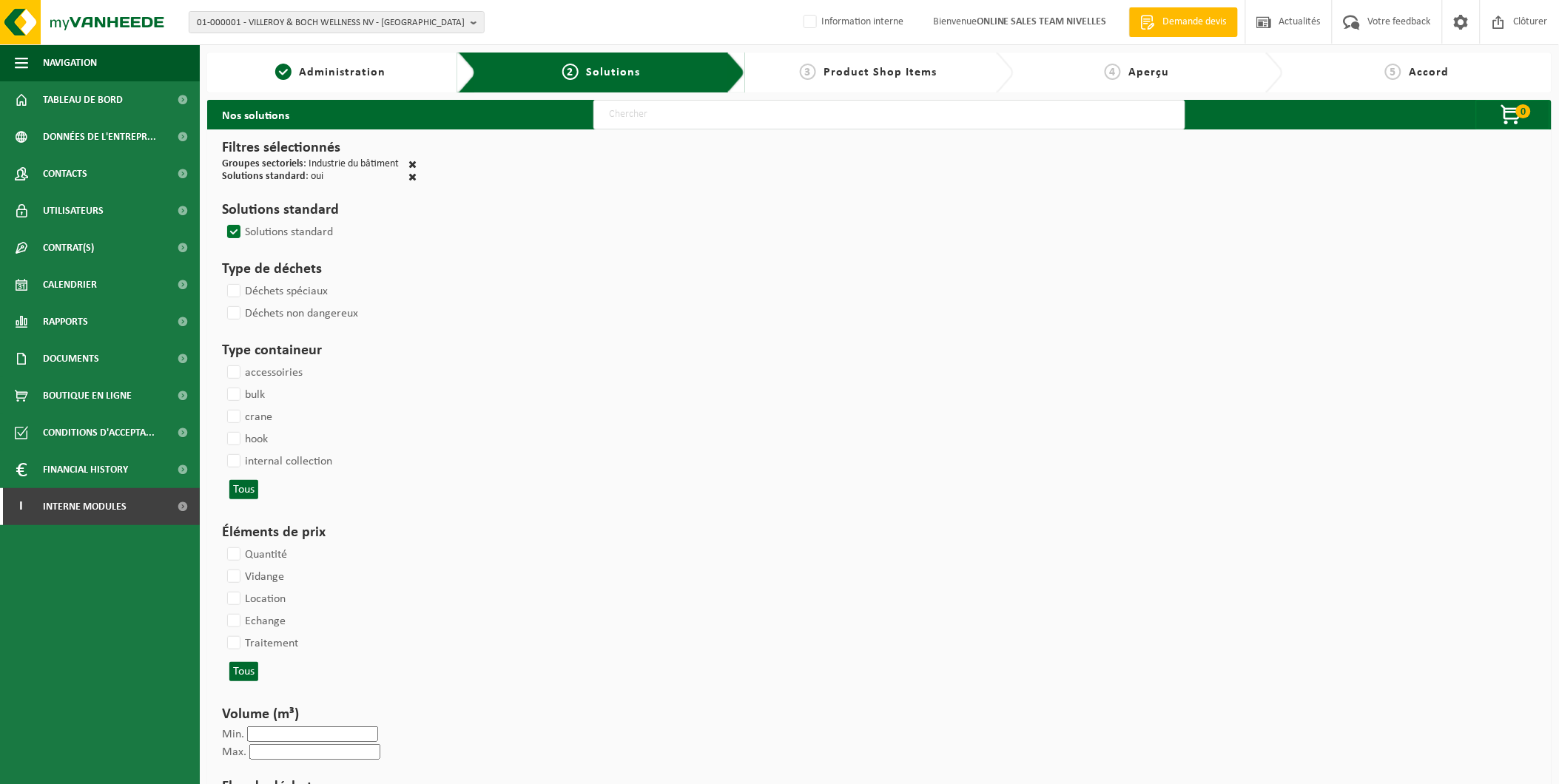
select select
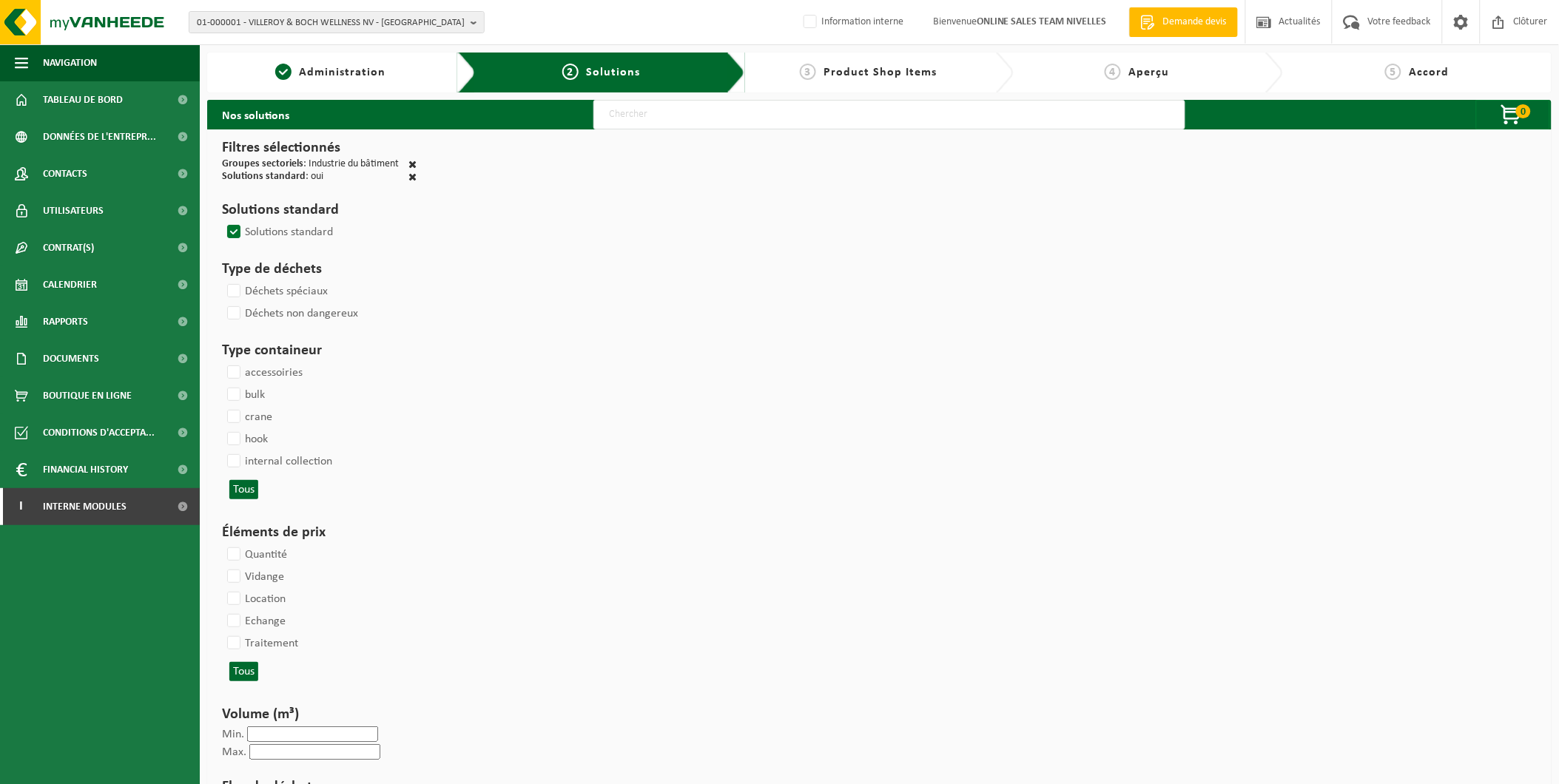
select select
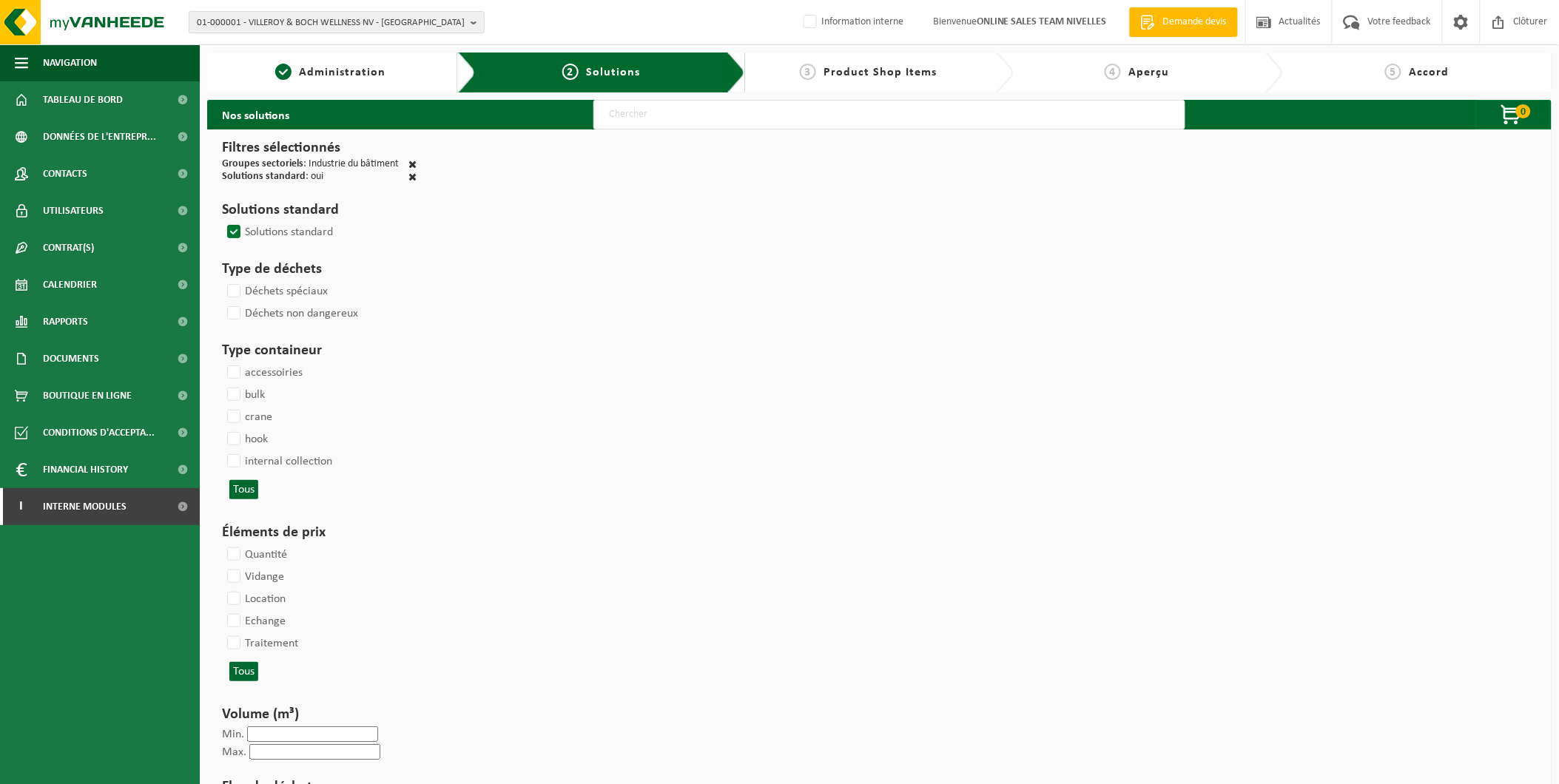
select select
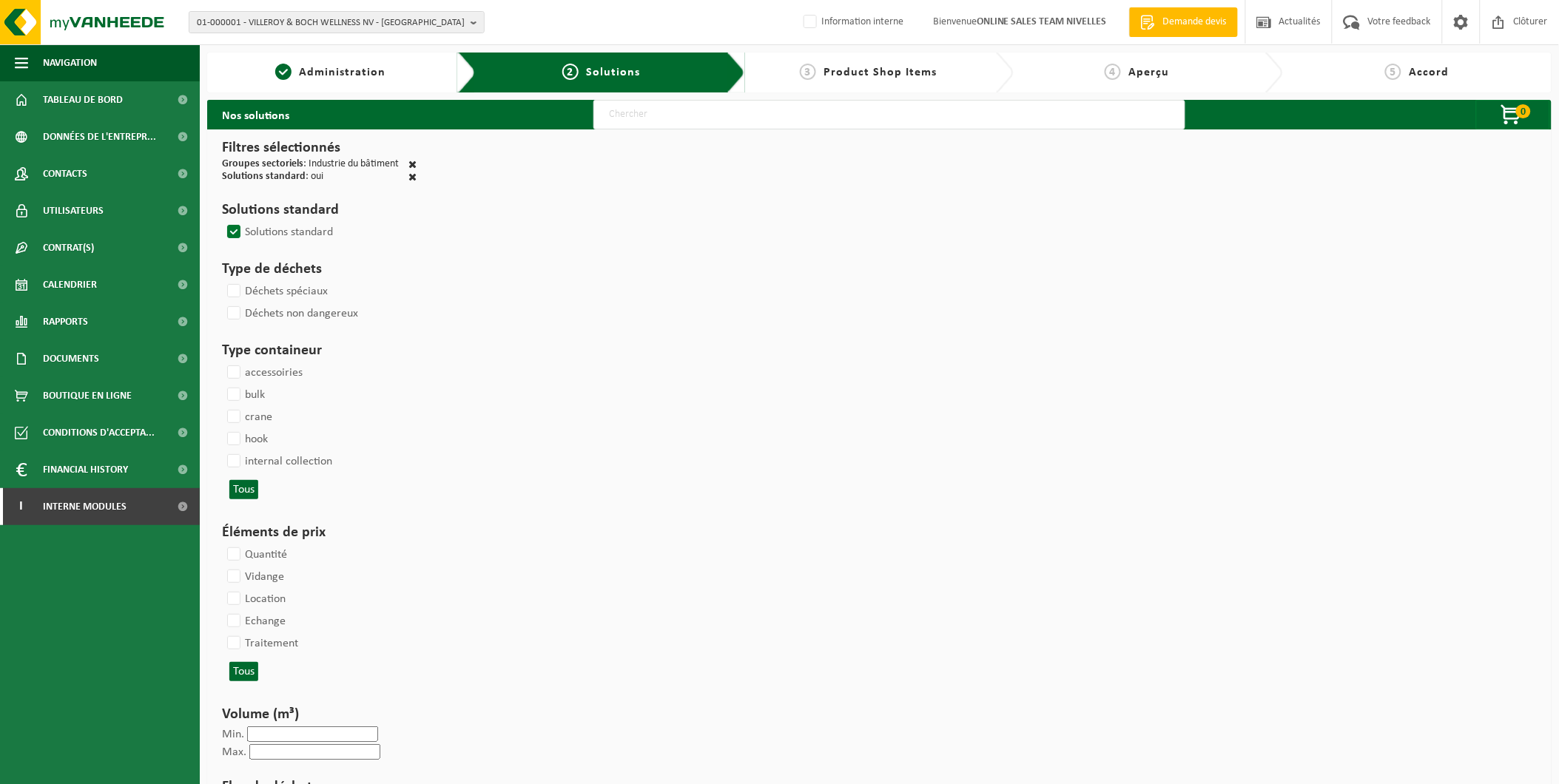
select select
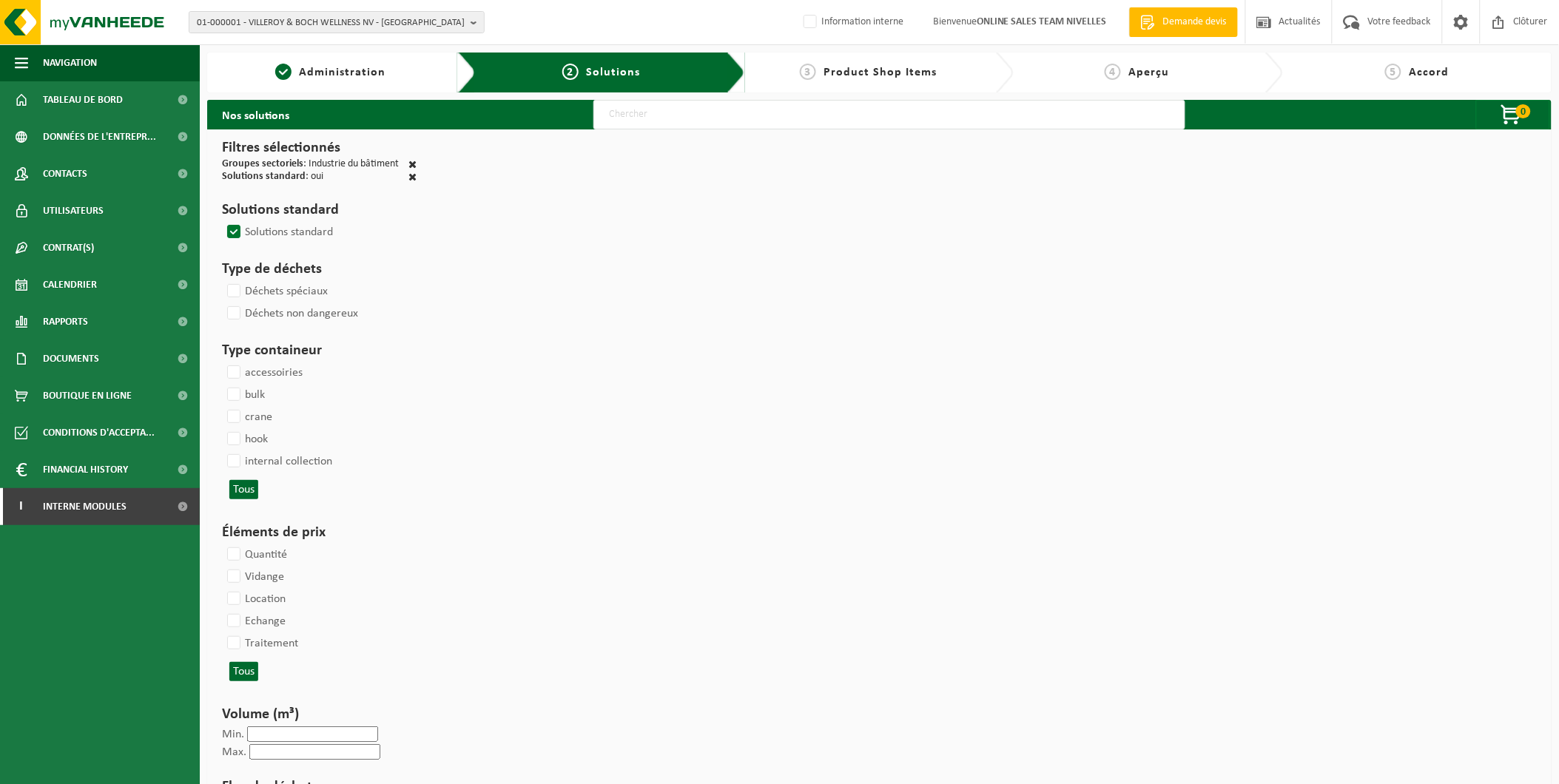
select select
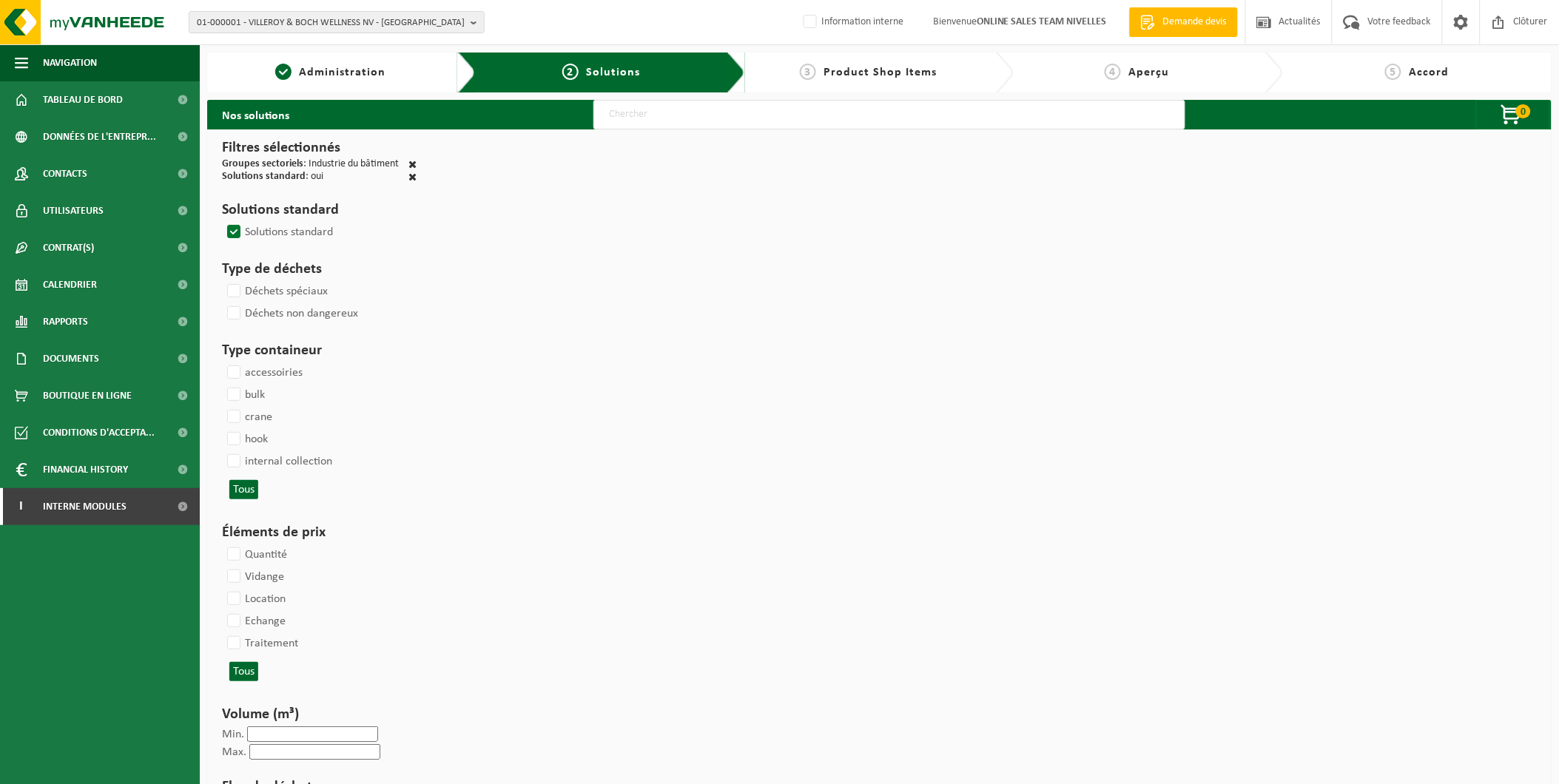
select select
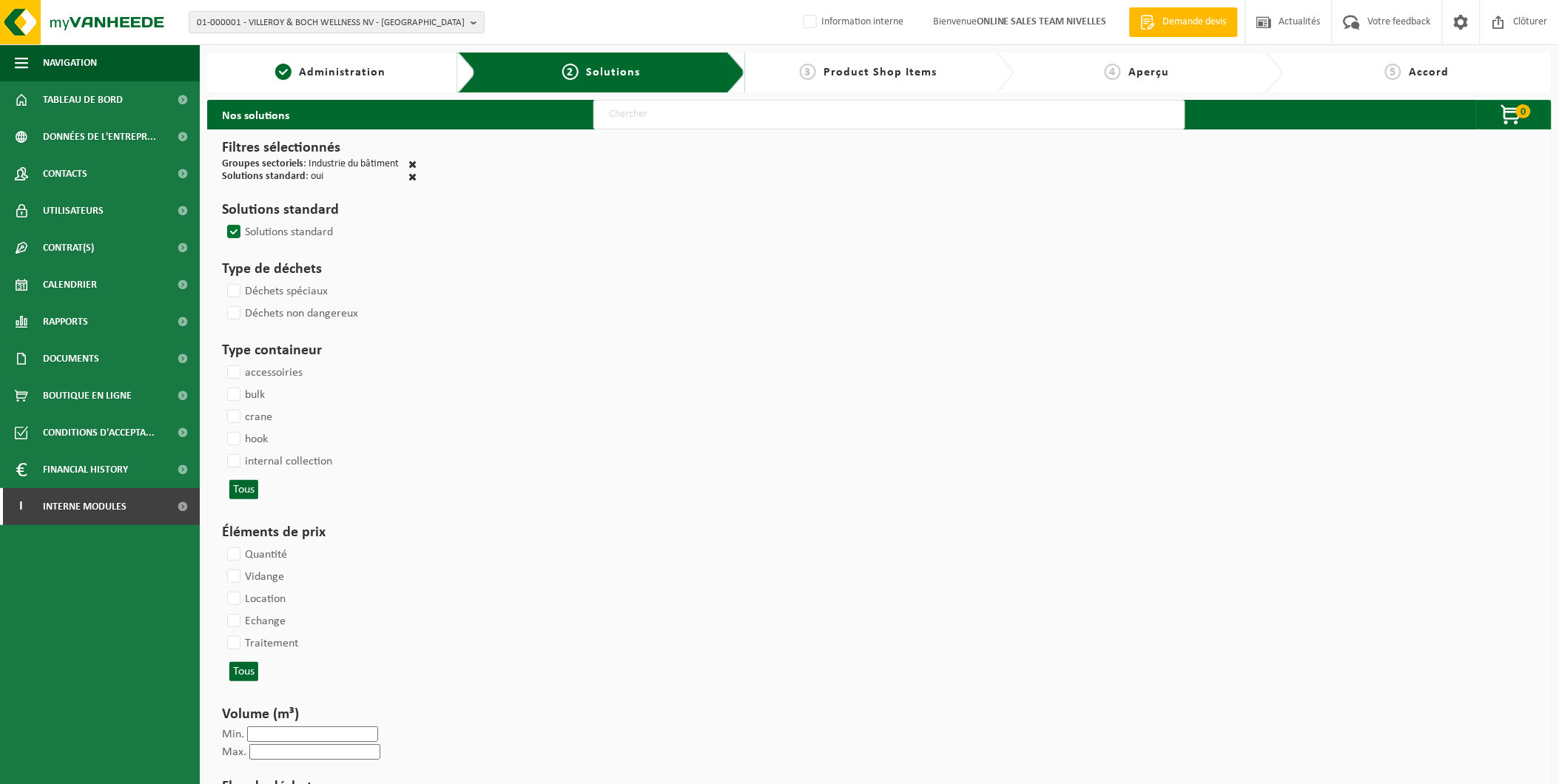
select select
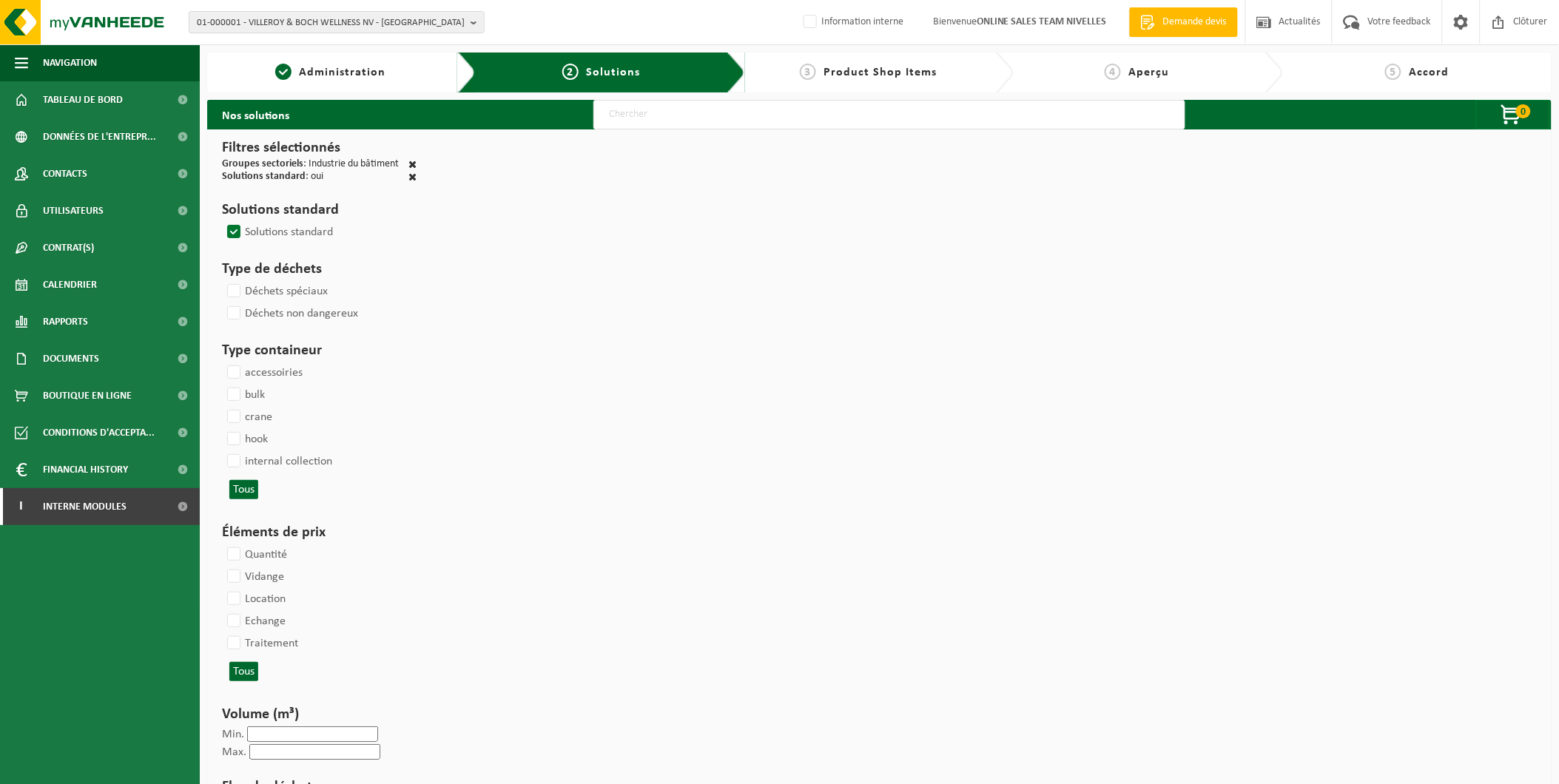
select select
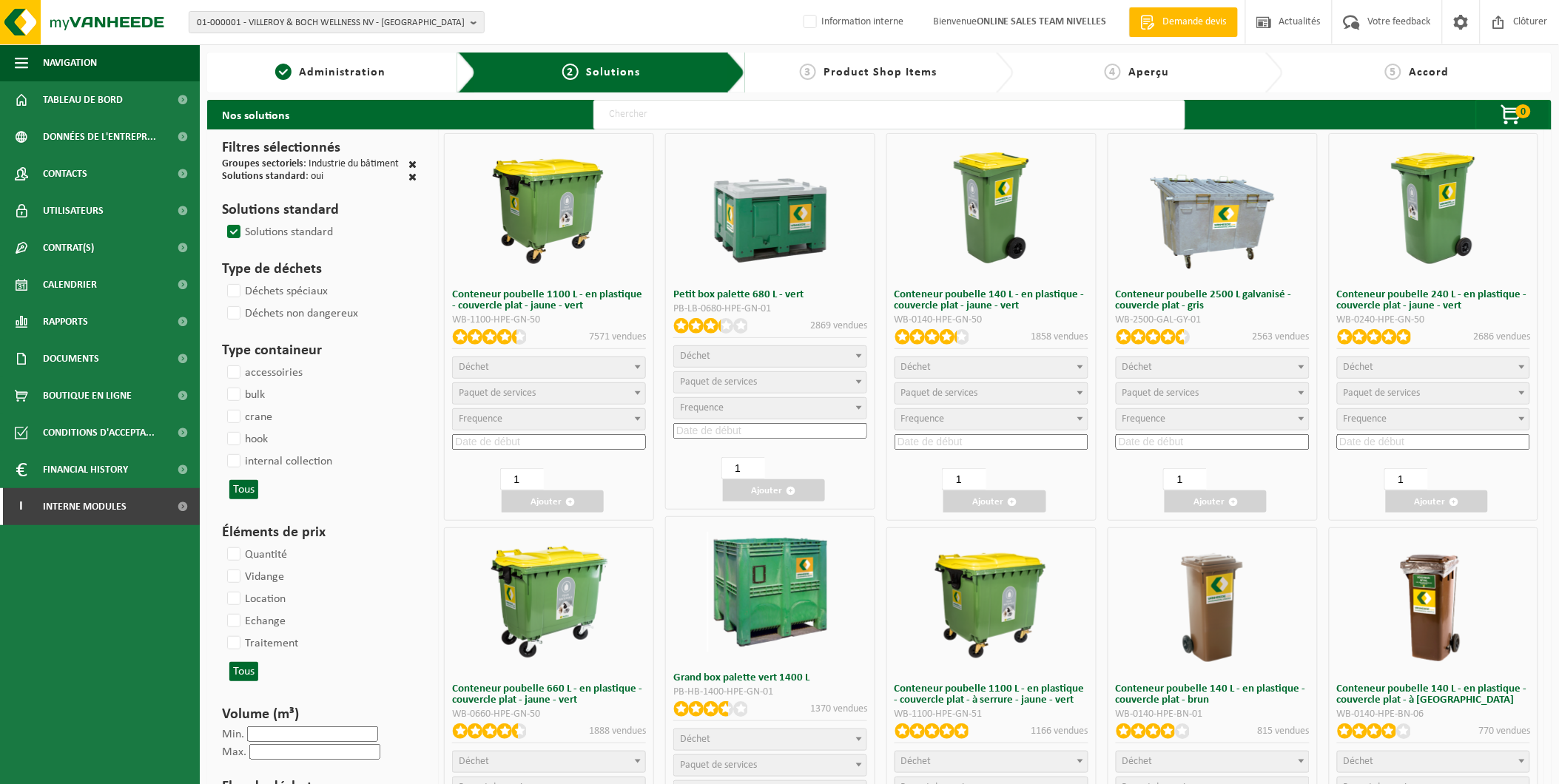
drag, startPoint x: 649, startPoint y: 113, endPoint x: 649, endPoint y: 122, distance: 9.0
click at [649, 113] on input "text" at bounding box center [889, 115] width 592 height 30
type input "000291"
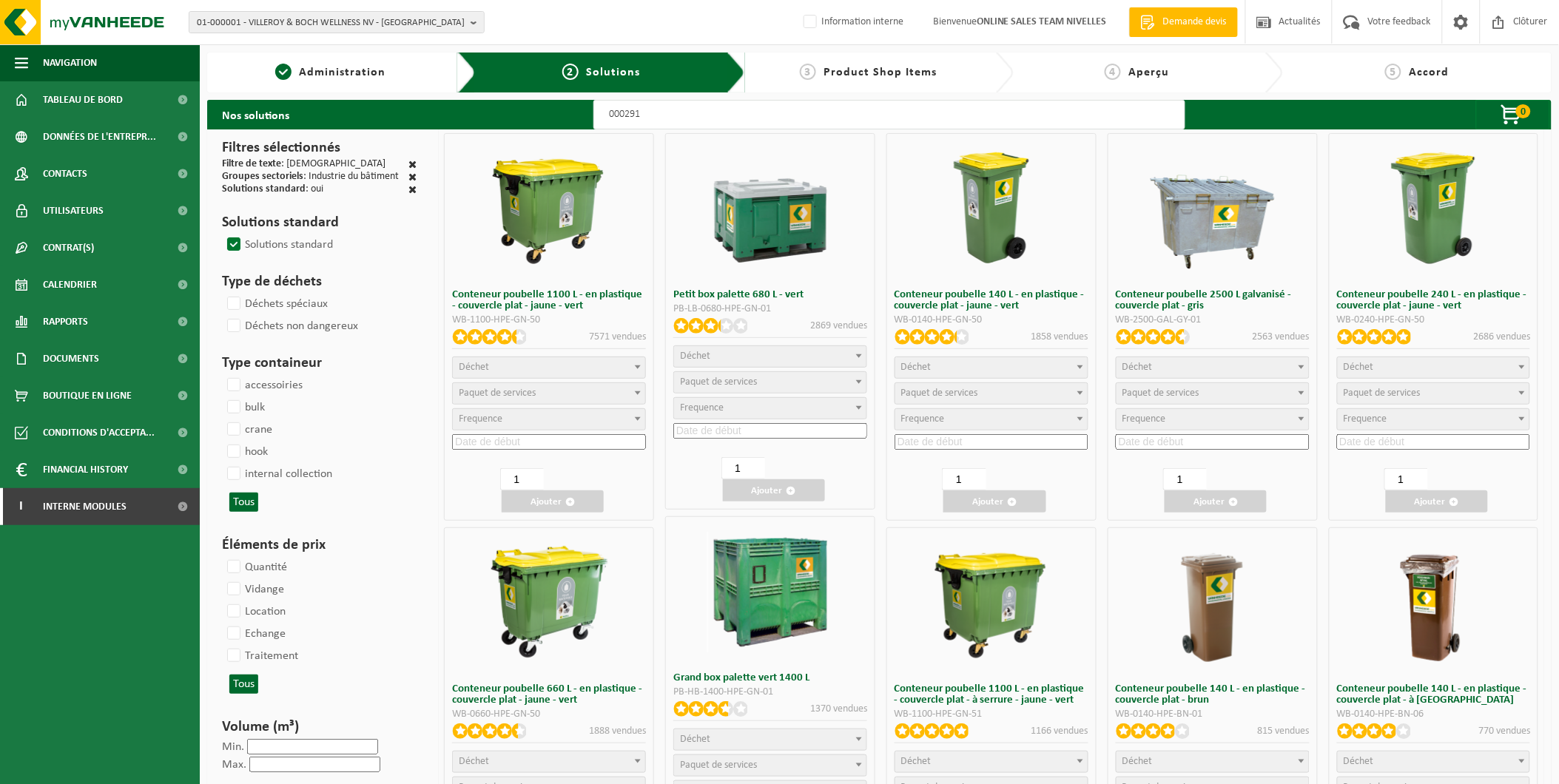
select select
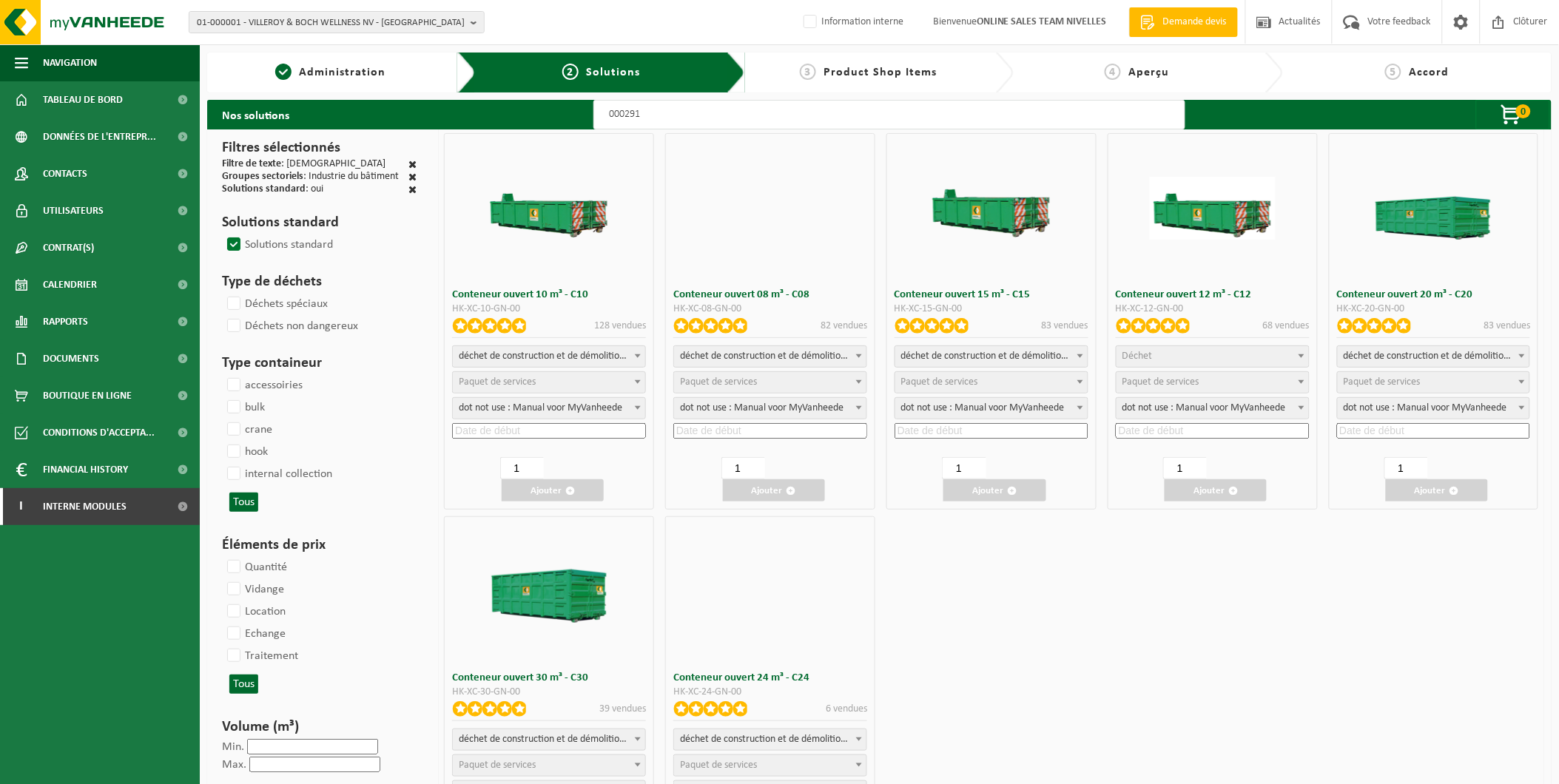
select select
select select "197"
select select
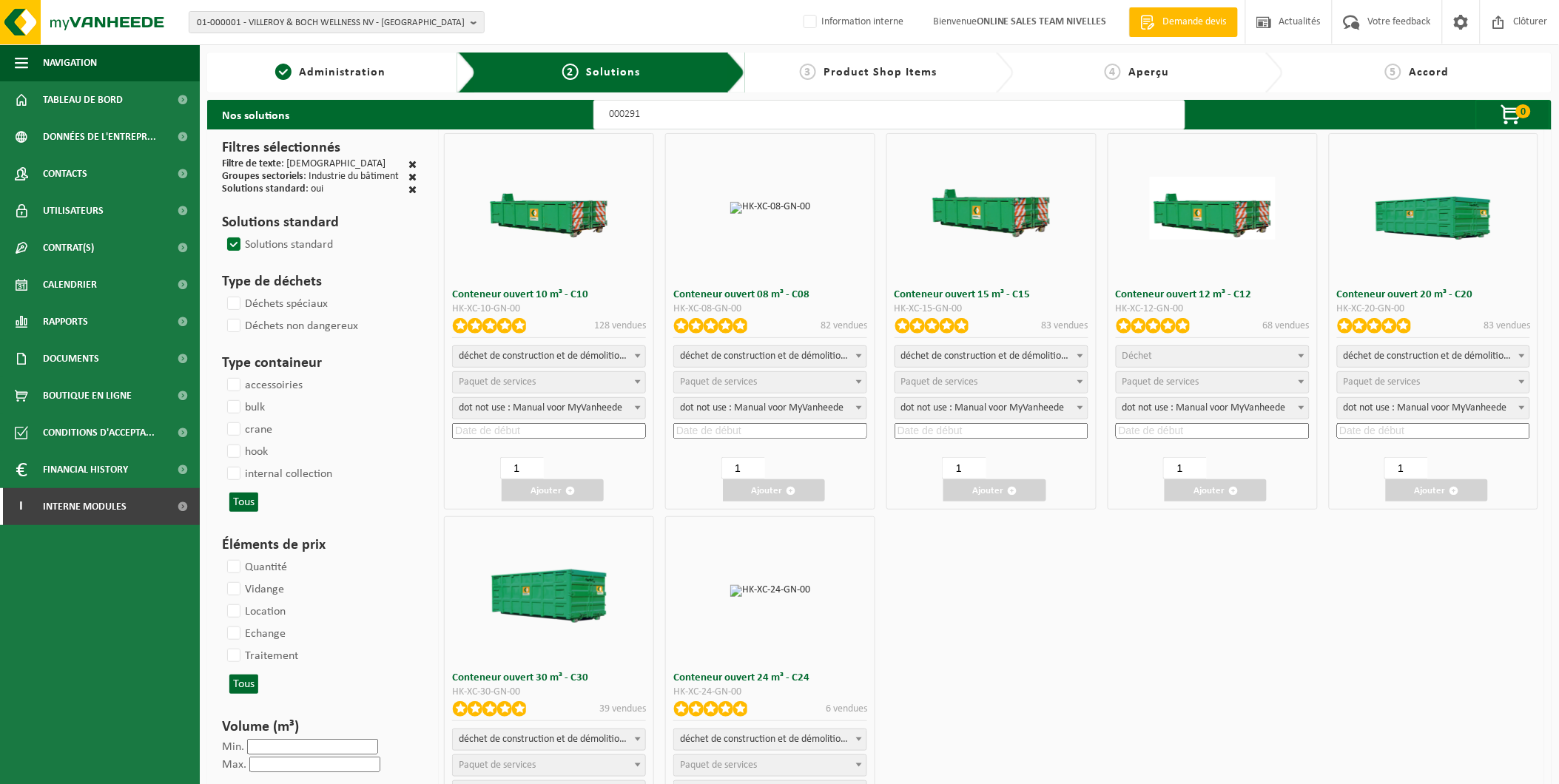
select select
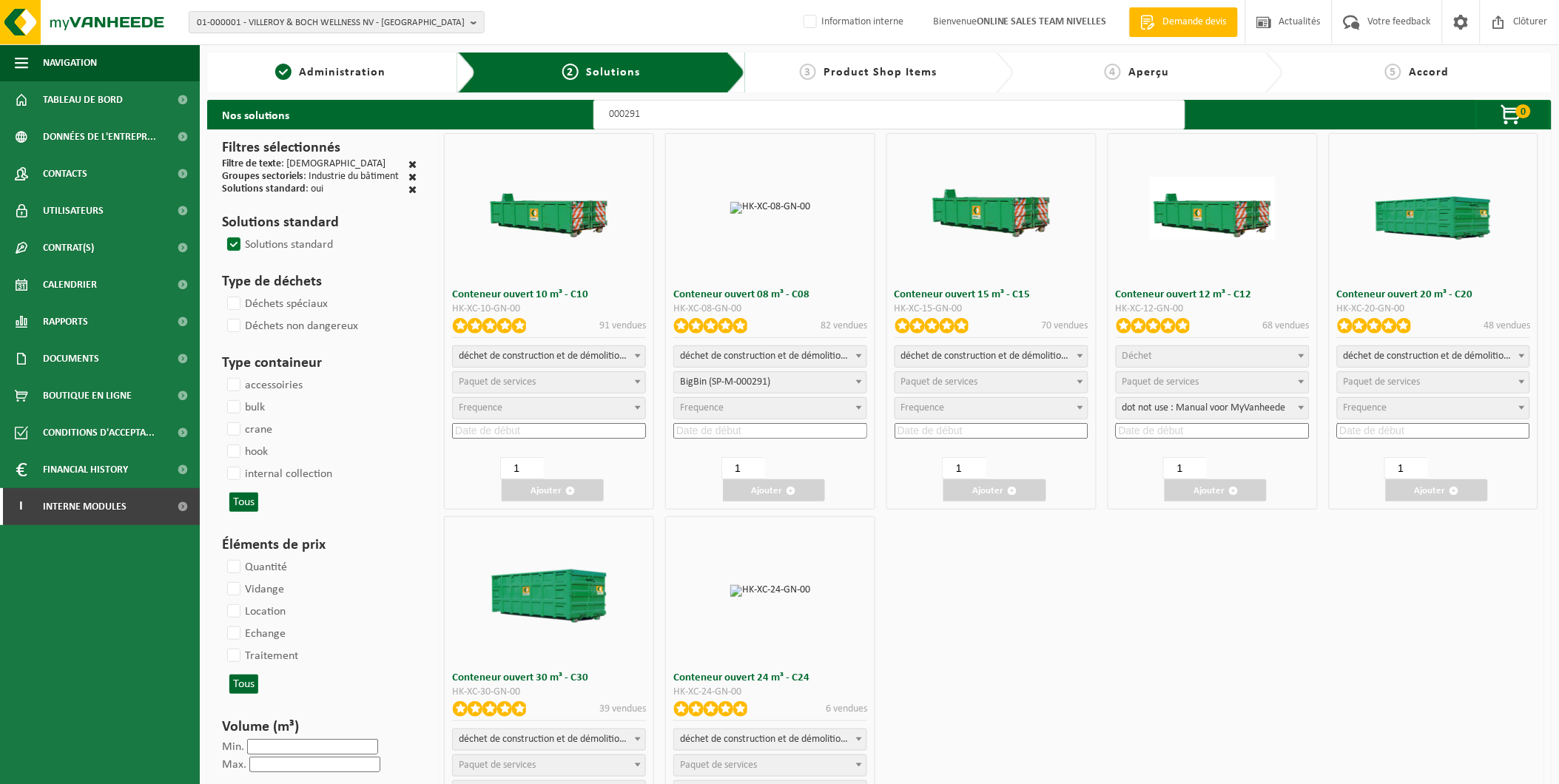
select select
select select "25"
select select "197"
select select
select select "197"
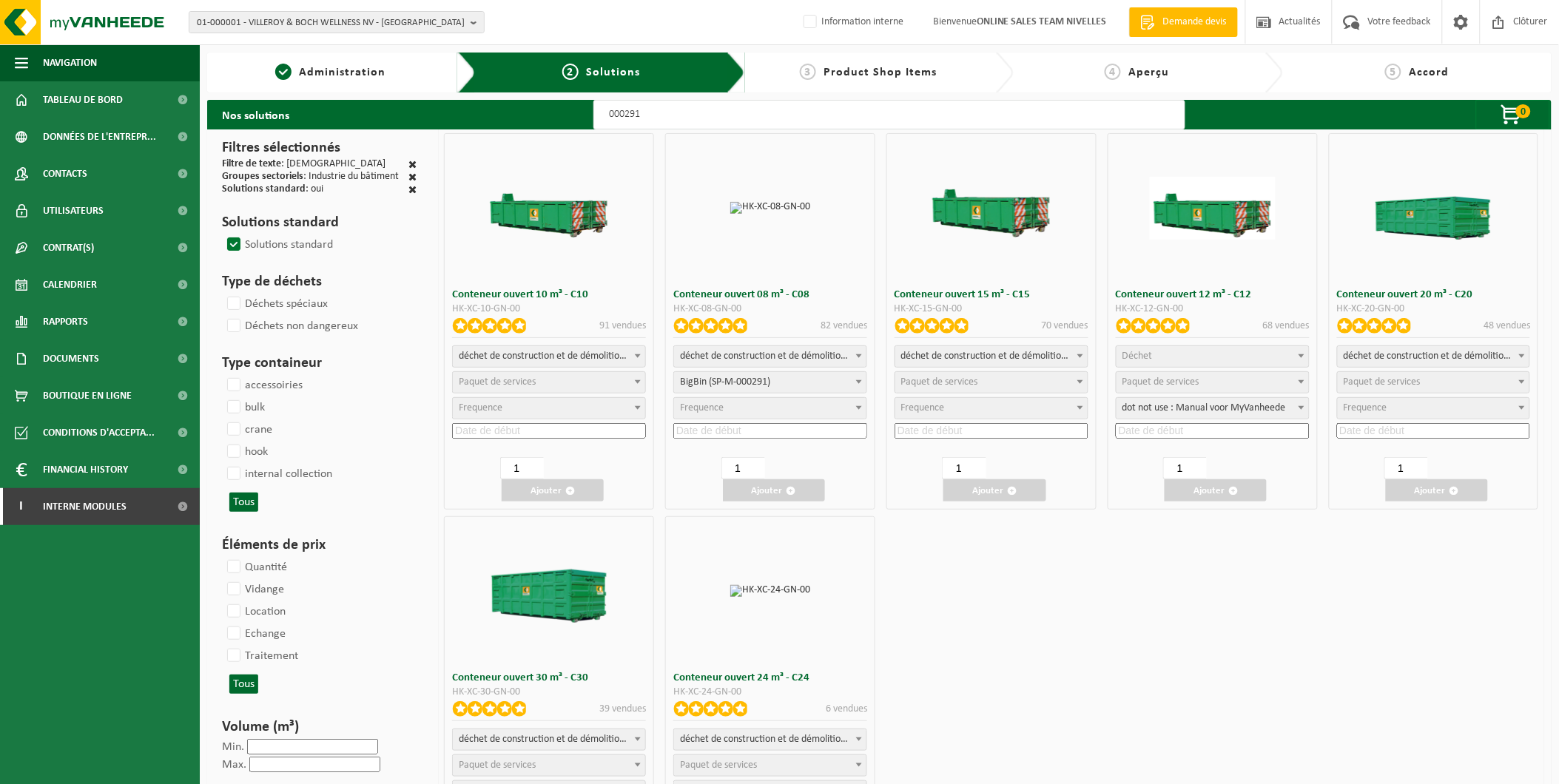
select select
select select "25"
click at [724, 429] on input at bounding box center [770, 430] width 194 height 15
click at [793, 578] on div "26" at bounding box center [802, 584] width 26 height 23
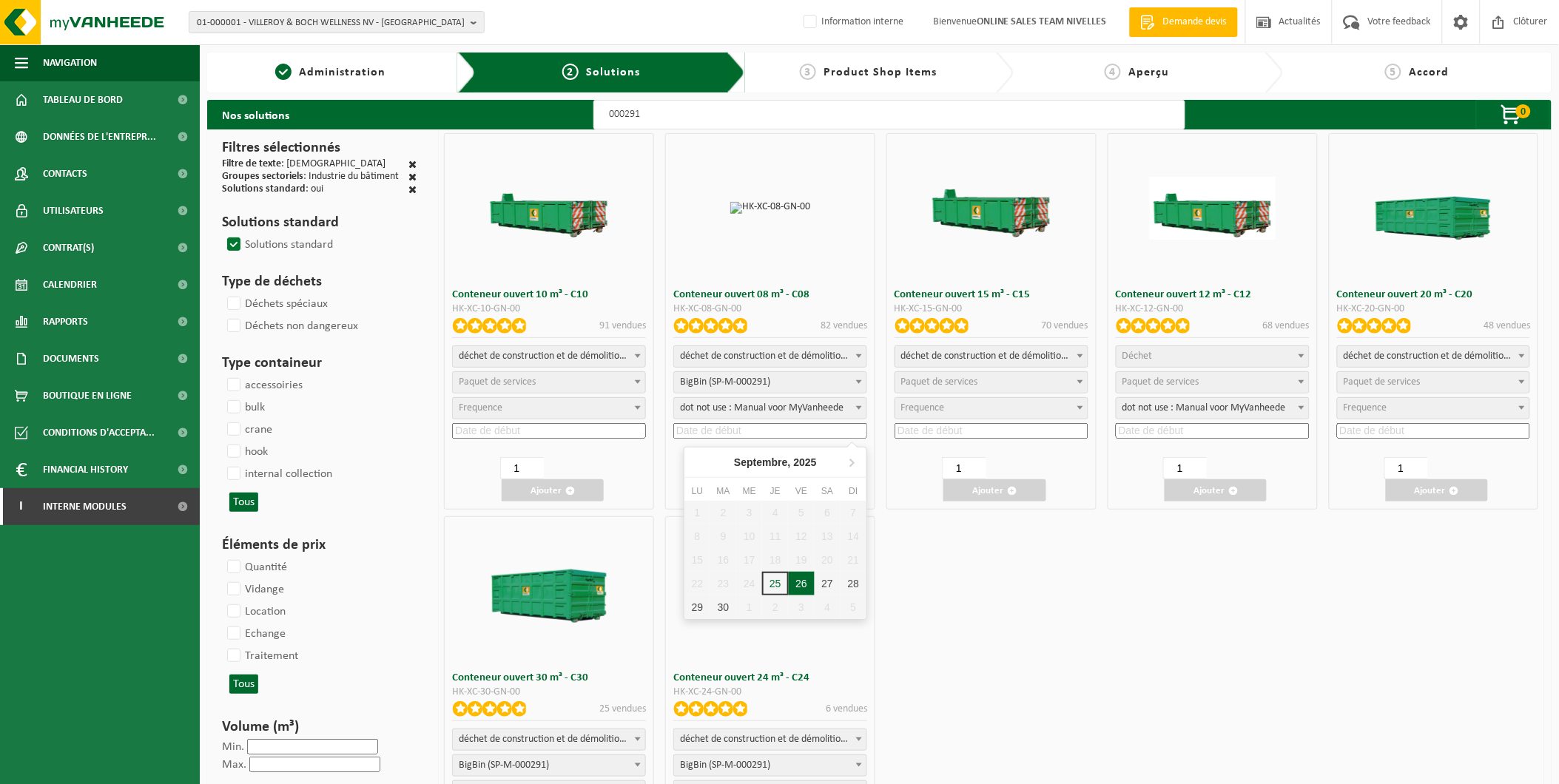
type input "2025-09-26"
click at [772, 489] on button "Ajouter" at bounding box center [774, 490] width 102 height 23
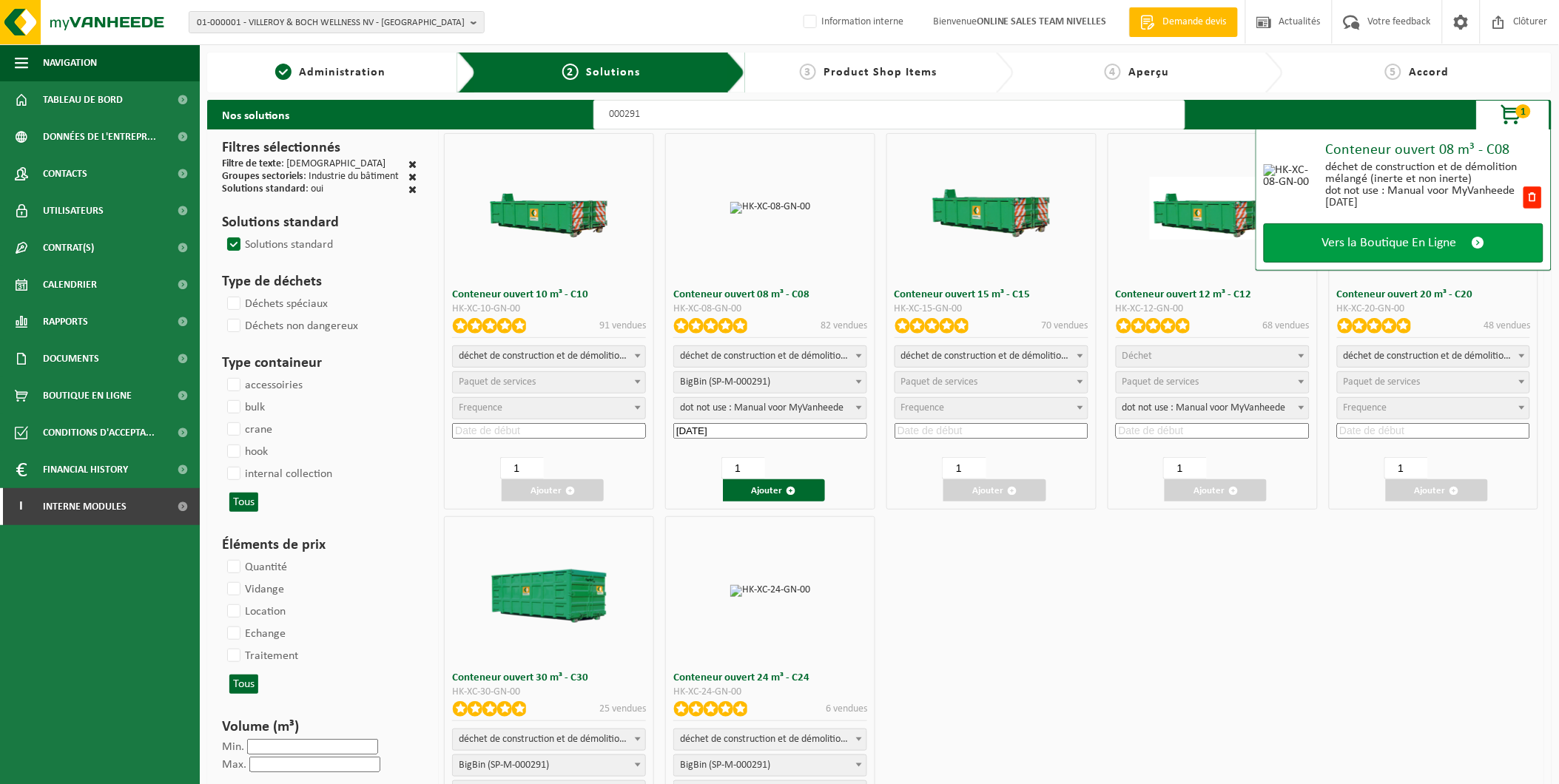
click at [1468, 235] on link "Vers la Boutique En Ligne" at bounding box center [1404, 243] width 280 height 39
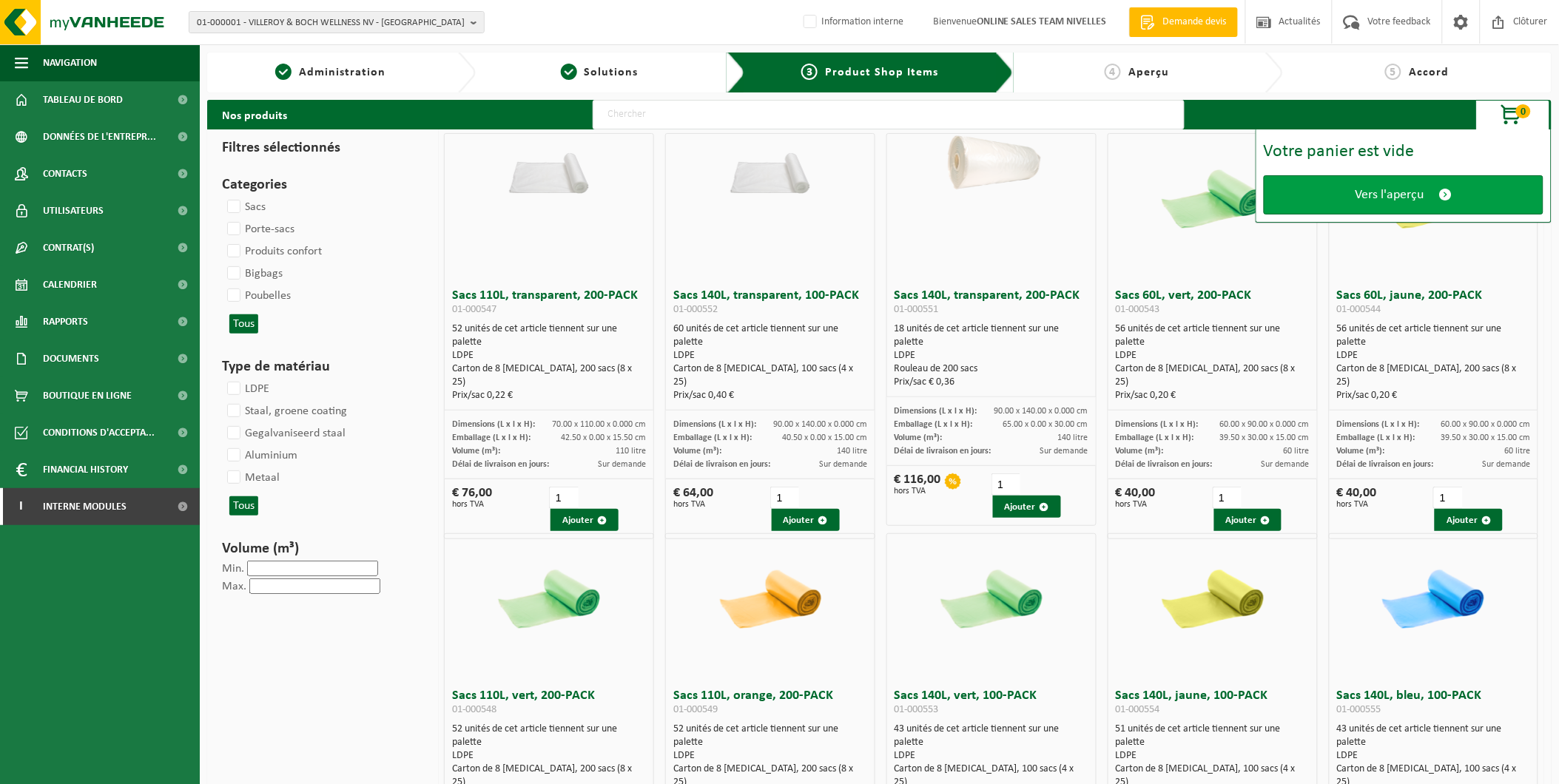
click at [1430, 182] on link "Vers l'aperçu" at bounding box center [1404, 194] width 280 height 39
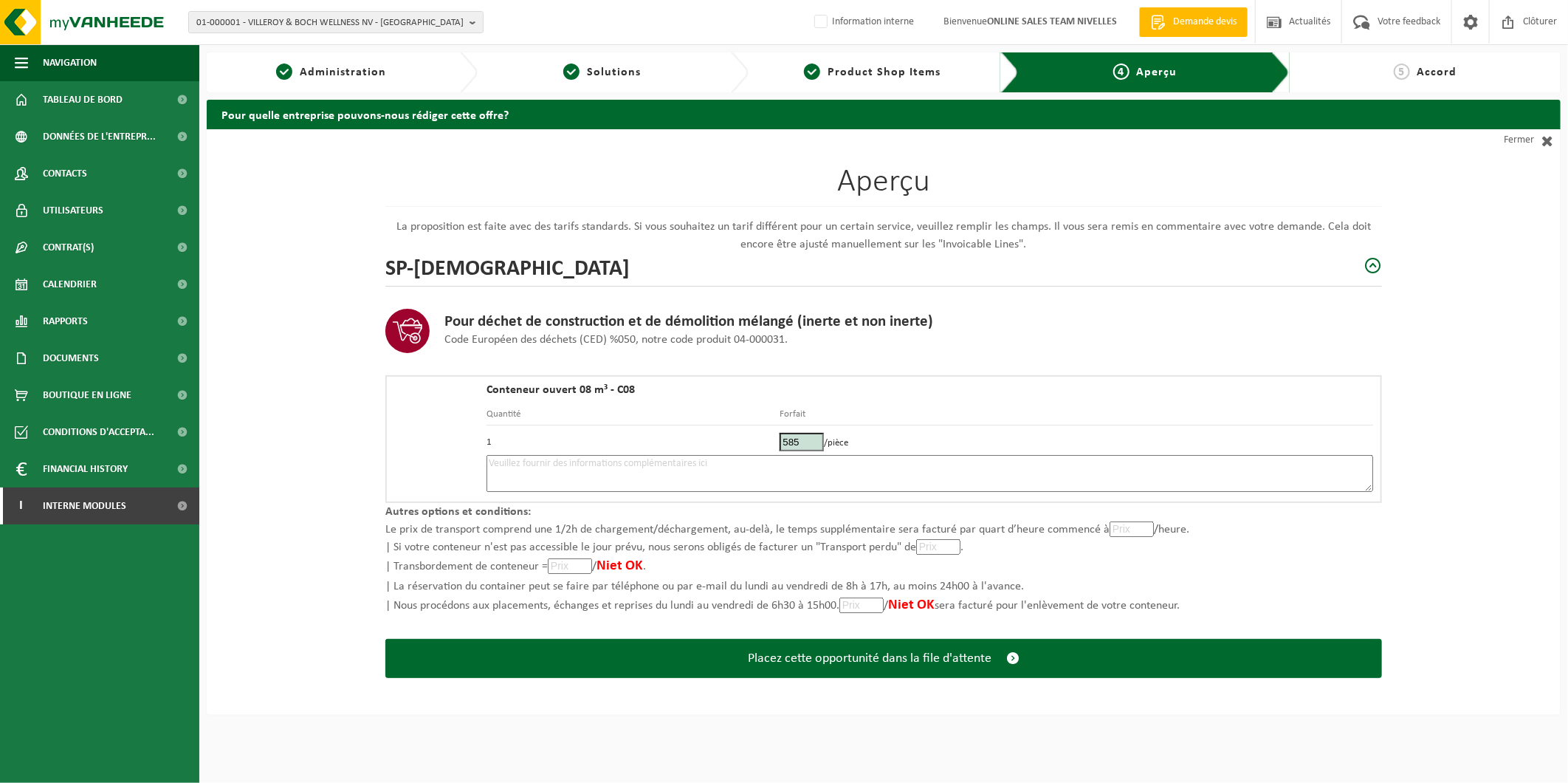
click at [700, 489] on textarea at bounding box center [929, 473] width 886 height 37
type textarea "p"
click at [749, 469] on textarea "Placement 26/09 - Place de parking devant la maison -" at bounding box center [929, 473] width 886 height 37
paste textarea "473758442"
click at [720, 463] on textarea "Placement 26/09 - Place de parking devant la maison - 473758442" at bounding box center [929, 473] width 886 height 37
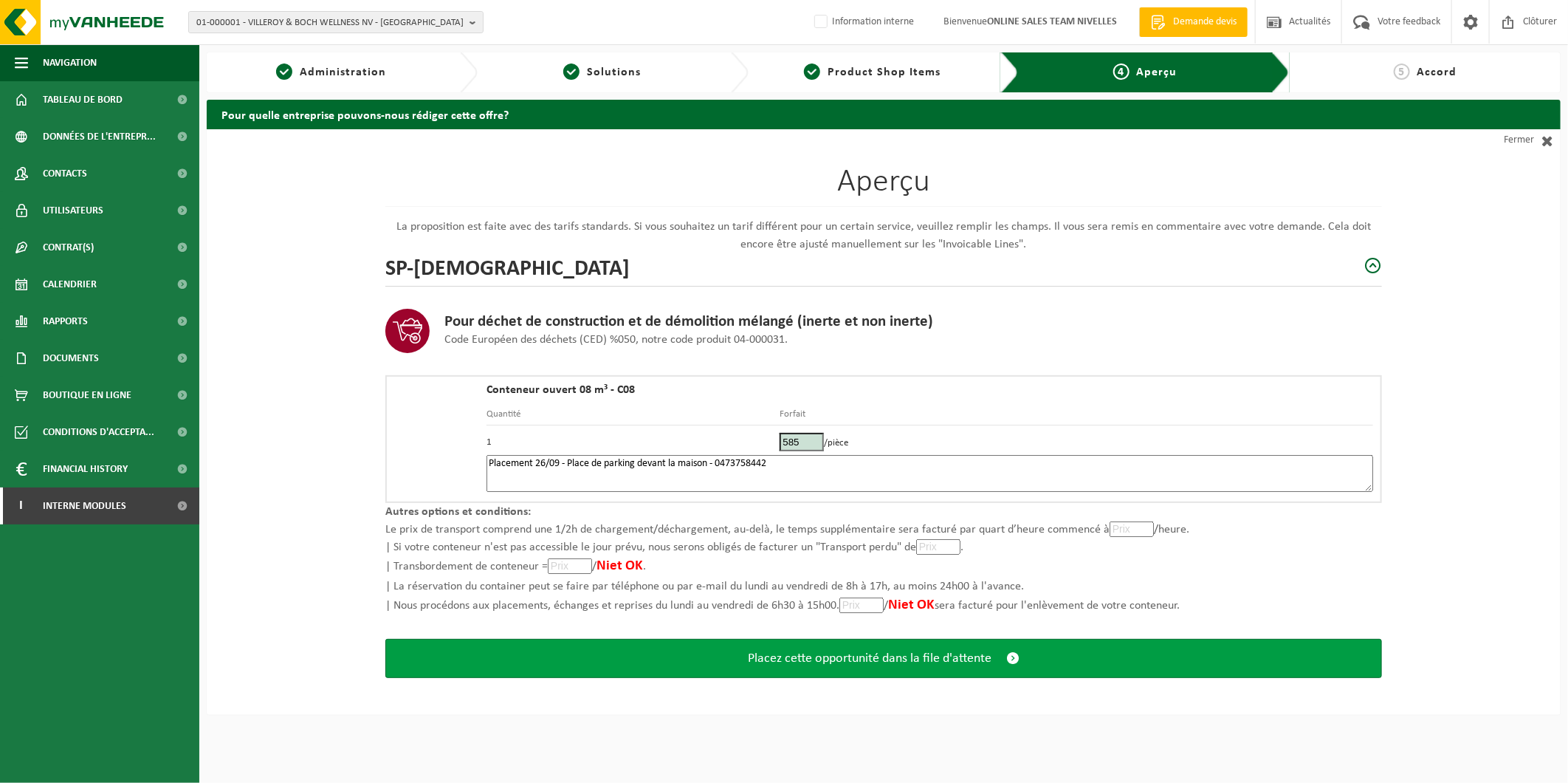
type textarea "Placement 26/09 - Place de parking devant la maison - 0473758442"
click at [817, 653] on span "Placez cette opportunité dans la file d'attente" at bounding box center [869, 658] width 244 height 15
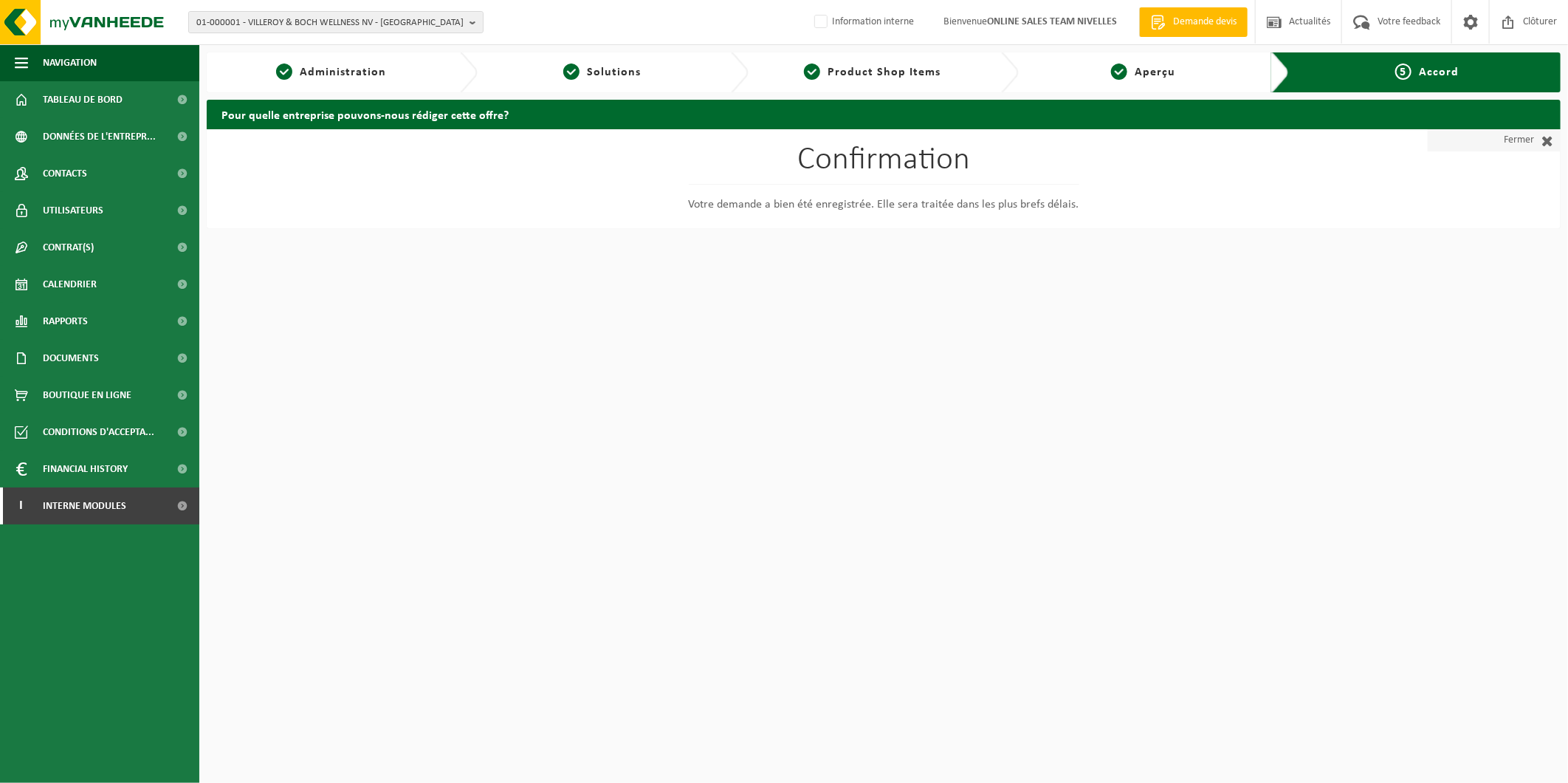
click at [1527, 134] on link "Fermer" at bounding box center [1494, 140] width 133 height 23
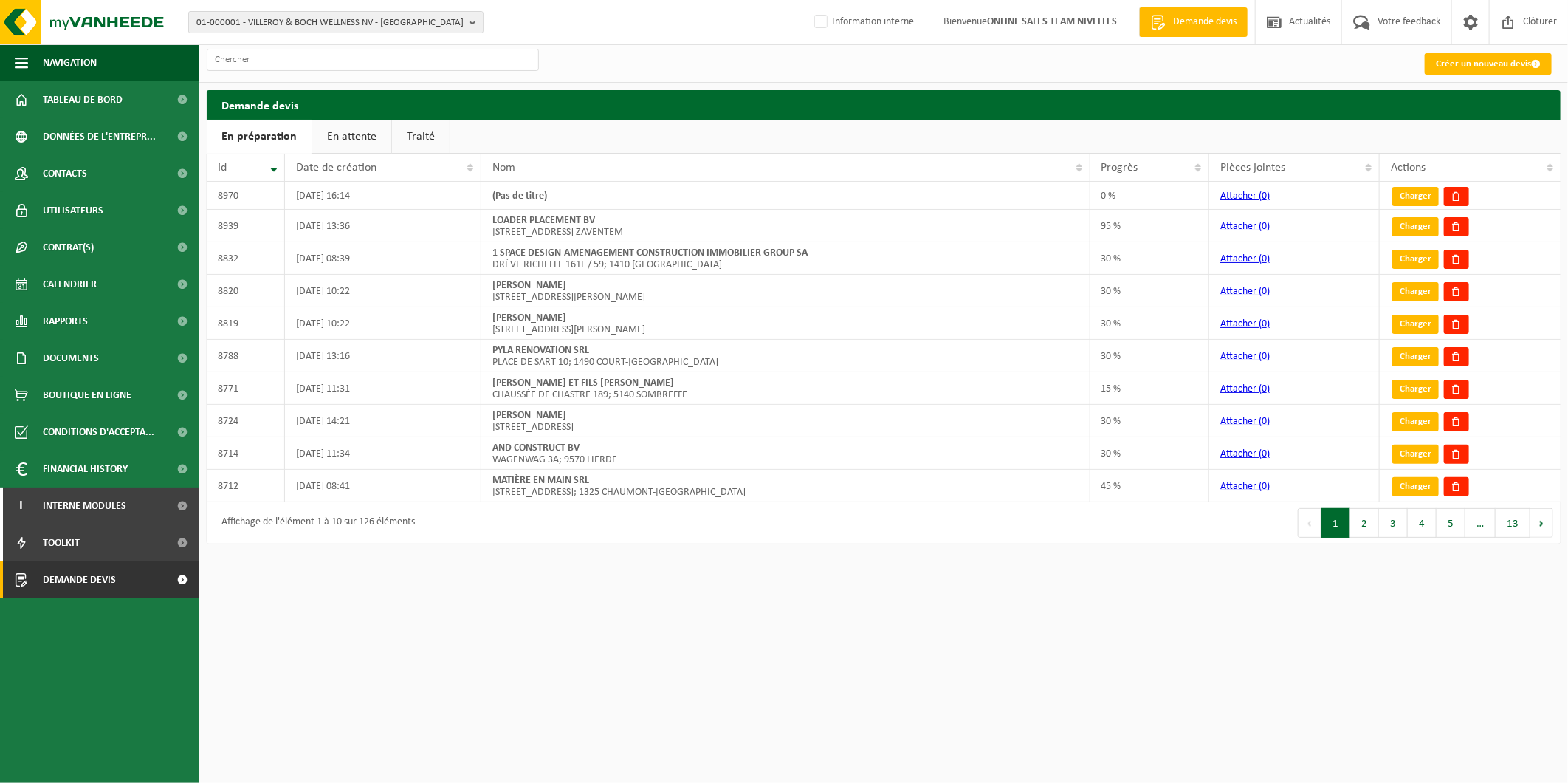
click at [352, 138] on link "En attente" at bounding box center [352, 137] width 79 height 34
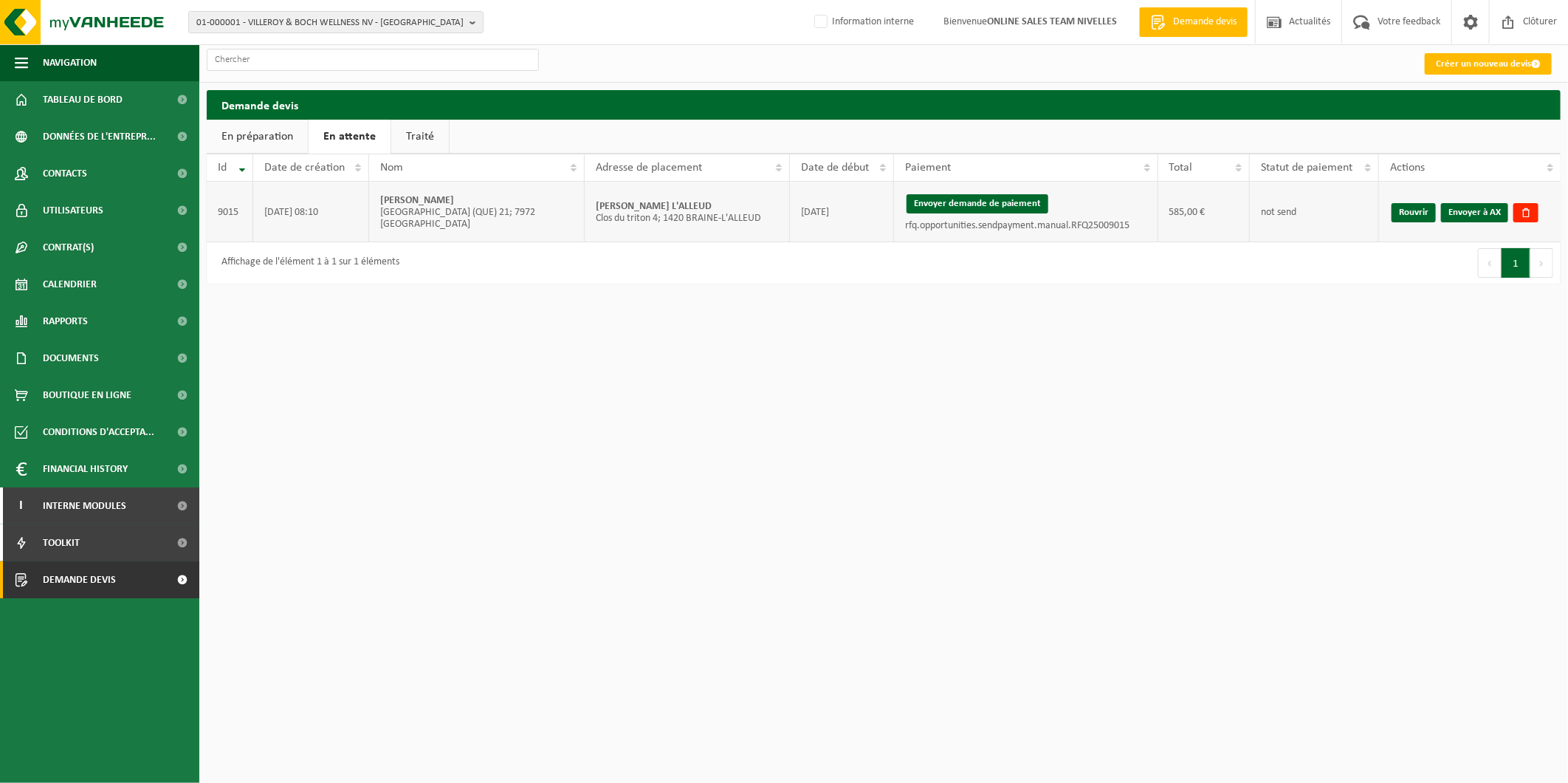
drag, startPoint x: 773, startPoint y: 203, endPoint x: 587, endPoint y: 195, distance: 186.2
click at [587, 195] on td "[PERSON_NAME] L'ALLEUD Clos du triton 4; 1420 BRAINE-L'ALLEUD" at bounding box center [686, 212] width 204 height 60
copy strong "[PERSON_NAME] L'ALLEUD"
click at [952, 196] on button "Envoyer demande de paiement" at bounding box center [977, 204] width 141 height 19
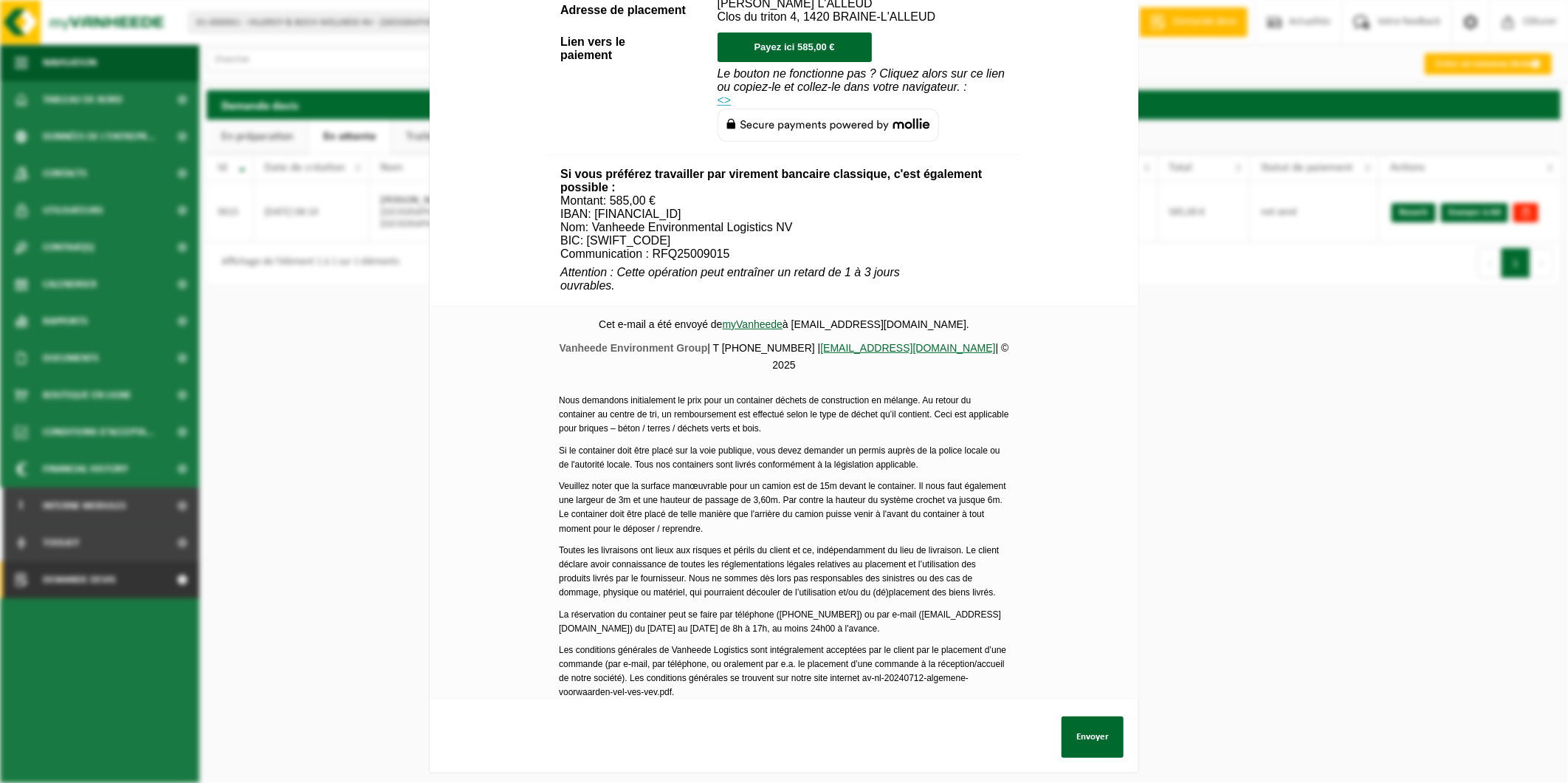
scroll to position [415, 0]
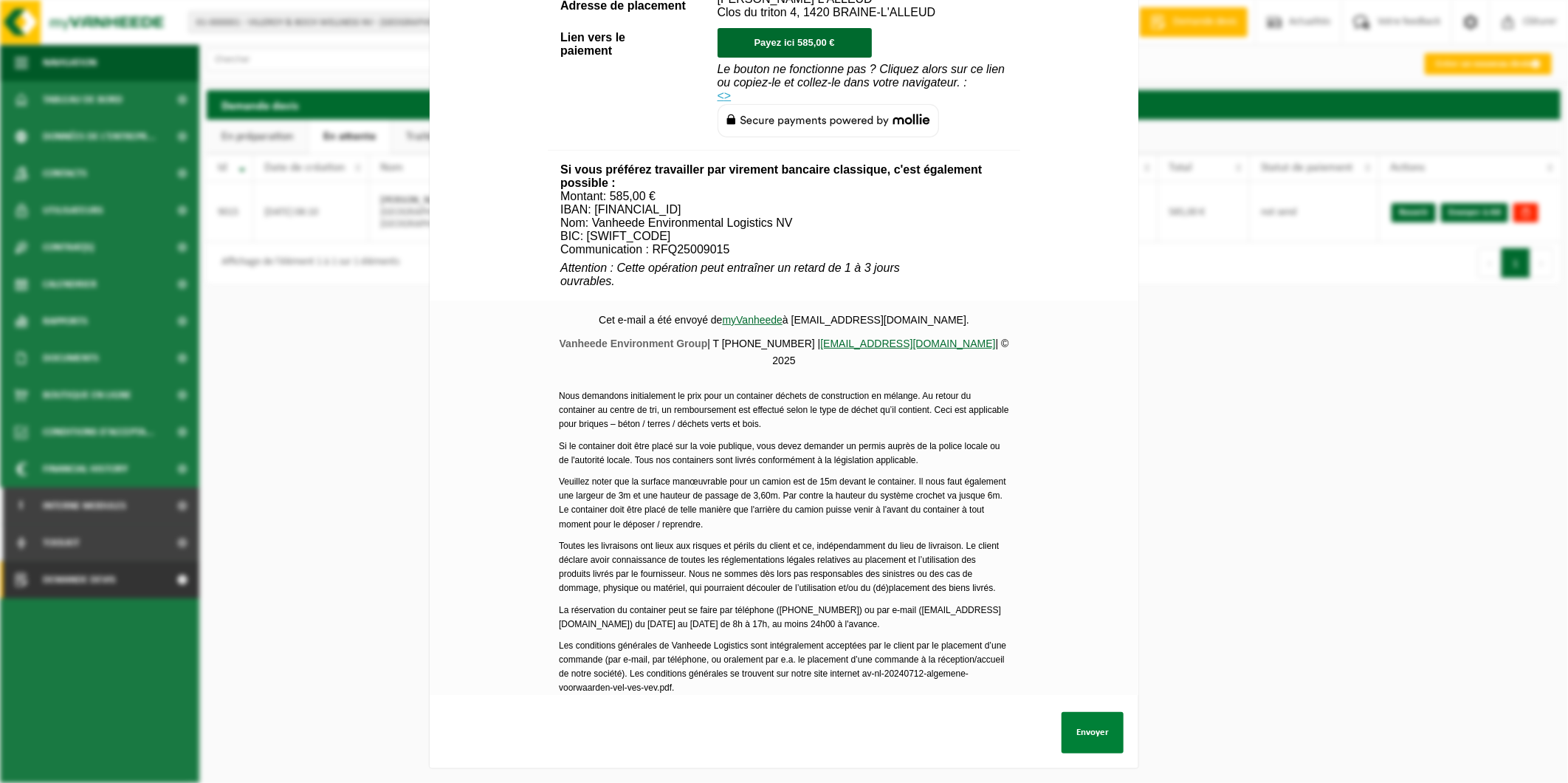
click at [1087, 724] on button "Envoyer" at bounding box center [1092, 733] width 62 height 41
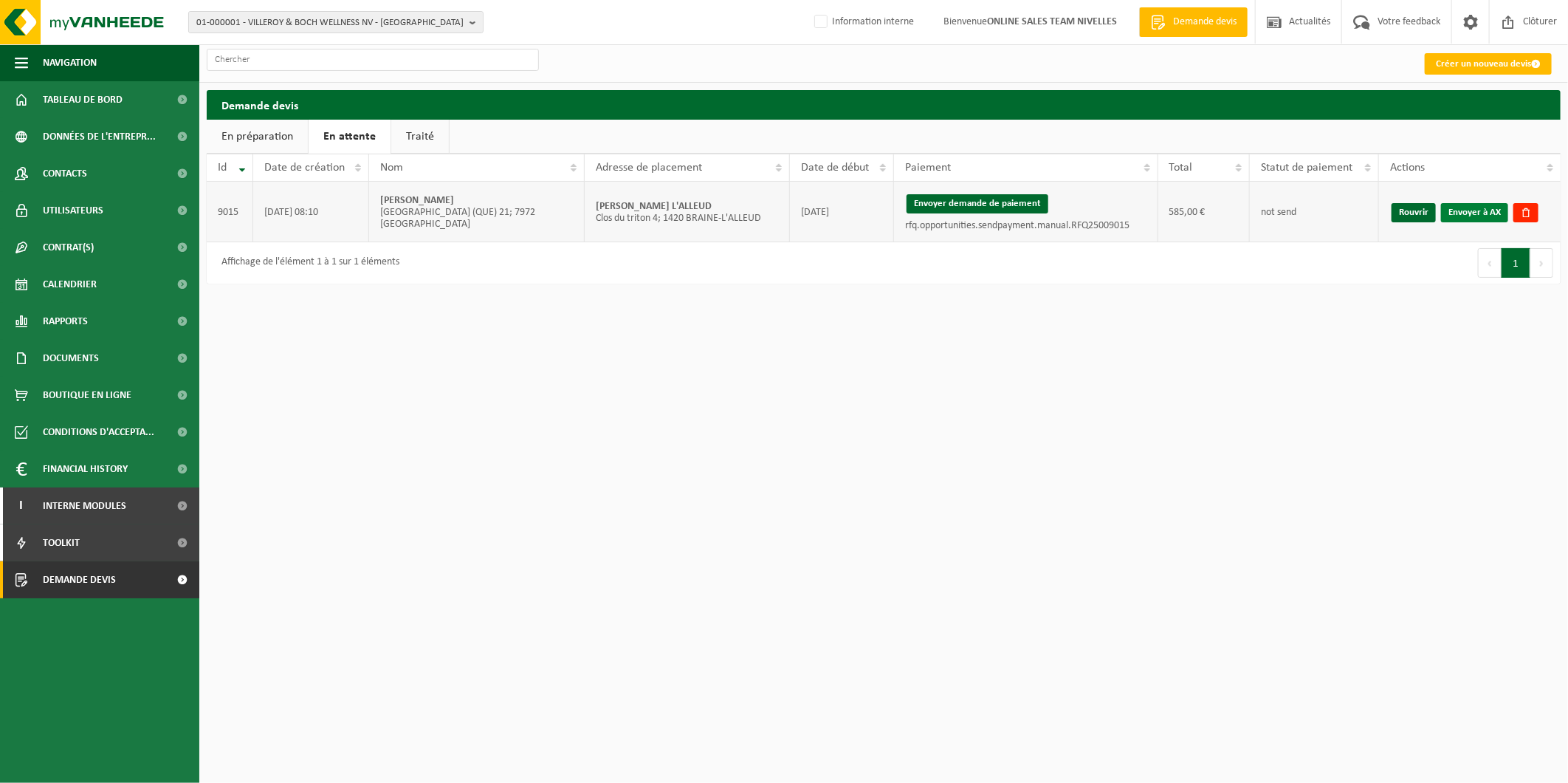
click at [1478, 212] on link "Envoyer à AX" at bounding box center [1474, 212] width 68 height 19
